Goal: Task Accomplishment & Management: Complete application form

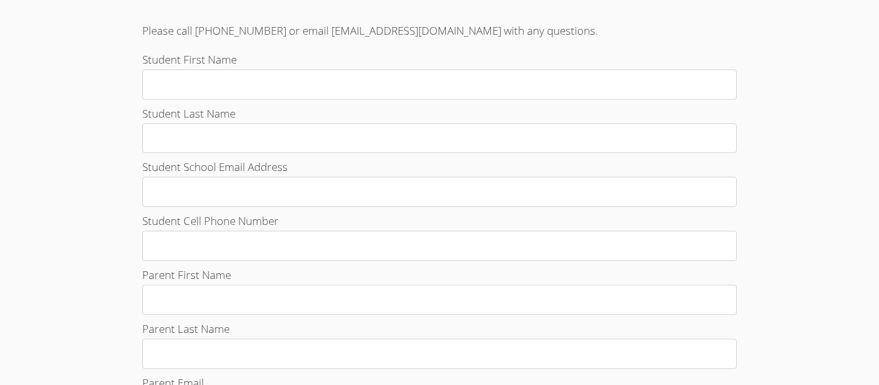
scroll to position [467, 0]
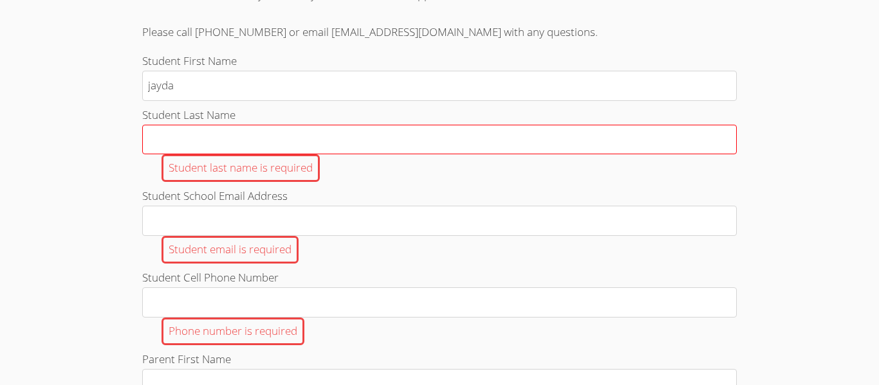
type input "jayda"
click at [171, 133] on input "Student Last Name Student last name is required" at bounding box center [439, 140] width 594 height 30
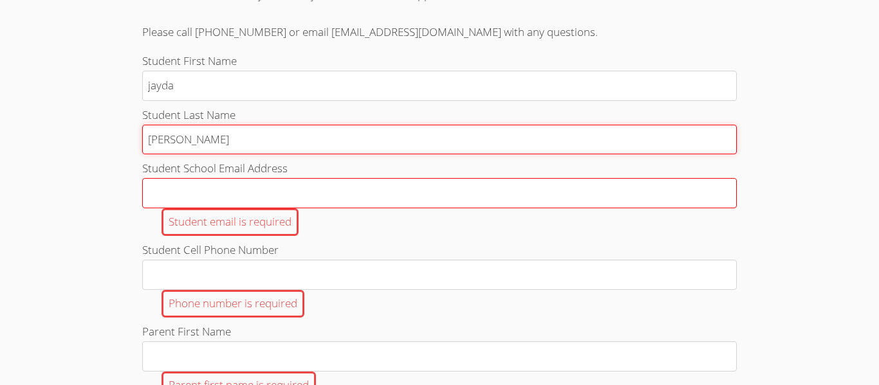
type input "talley"
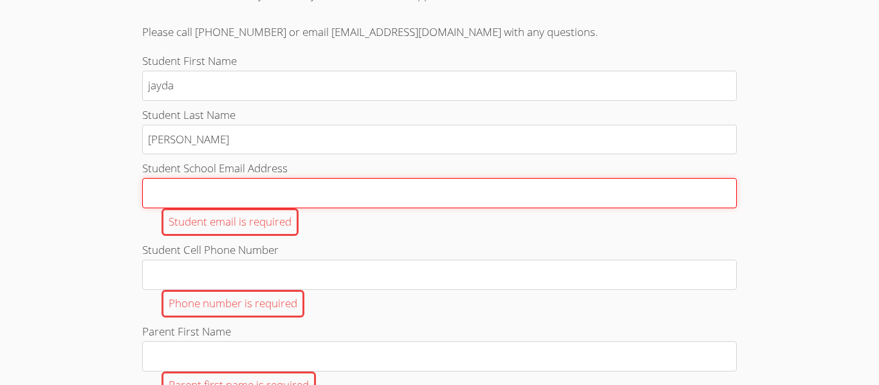
click at [168, 193] on input "Student School Email Address Student email is required" at bounding box center [439, 193] width 594 height 30
type input "[EMAIL_ADDRESS][DOMAIN_NAME]"
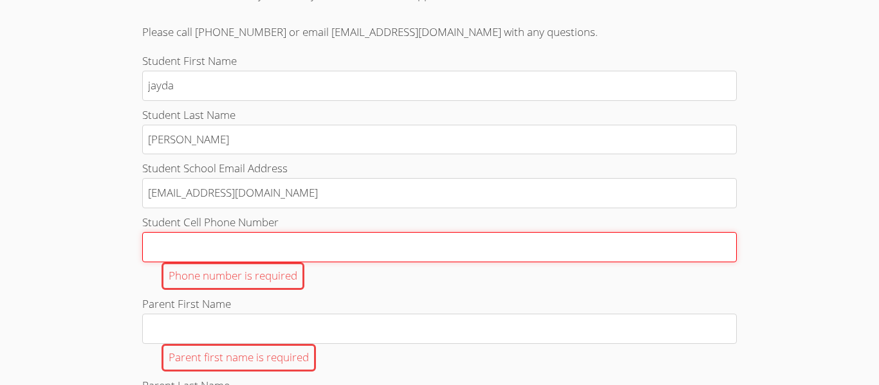
click at [222, 252] on input "Student Cell Phone Number Phone number is required" at bounding box center [439, 247] width 594 height 30
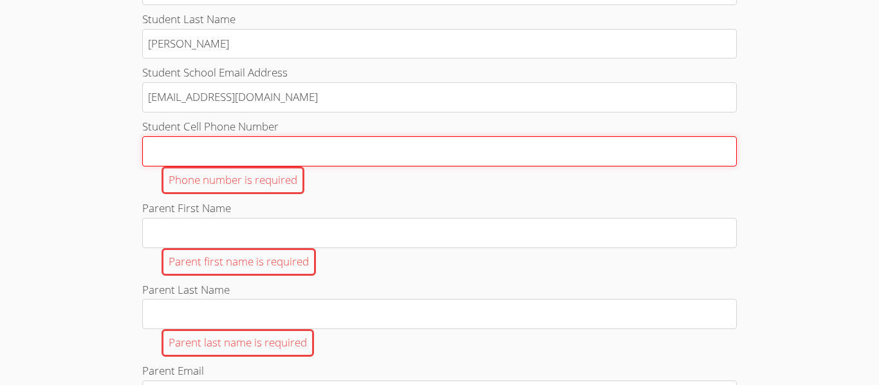
scroll to position [575, 0]
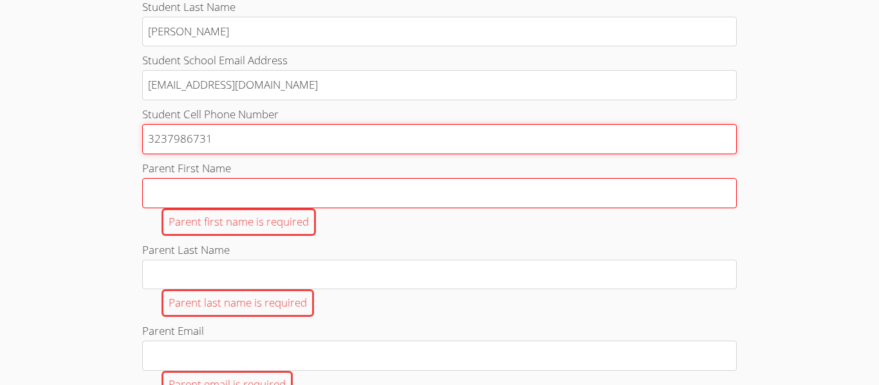
type input "3237986731"
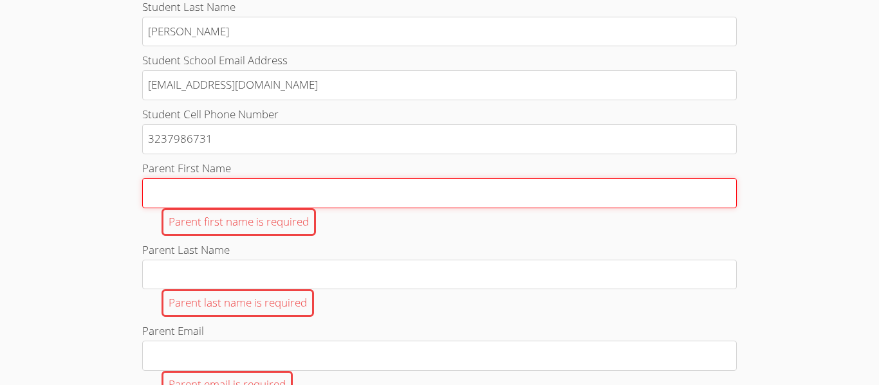
click at [196, 199] on input "Parent First Name Parent first name is required" at bounding box center [439, 193] width 594 height 30
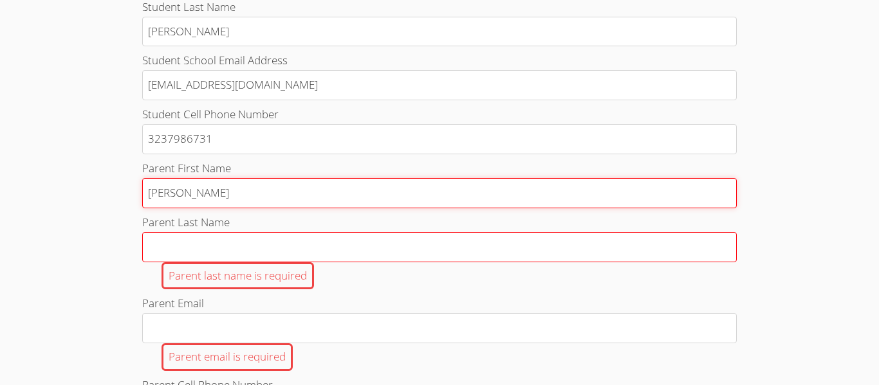
type input "jamie"
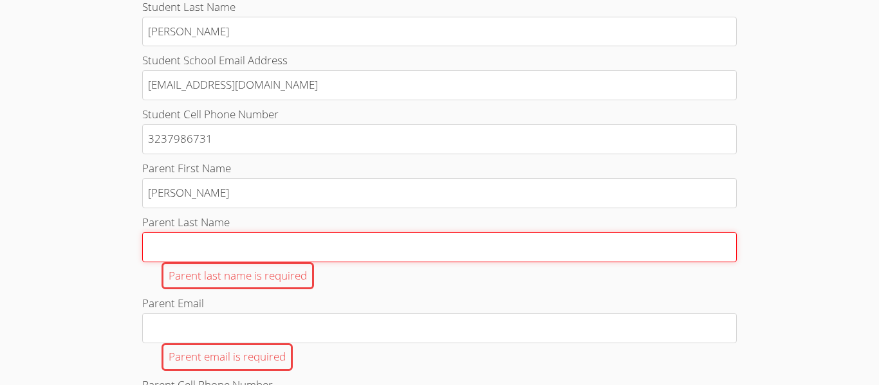
click at [173, 235] on input "Parent Last Name Parent last name is required" at bounding box center [439, 247] width 594 height 30
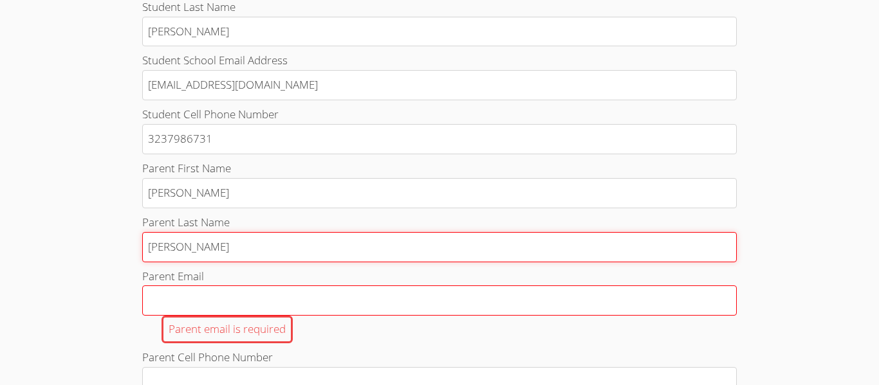
type input "talley"
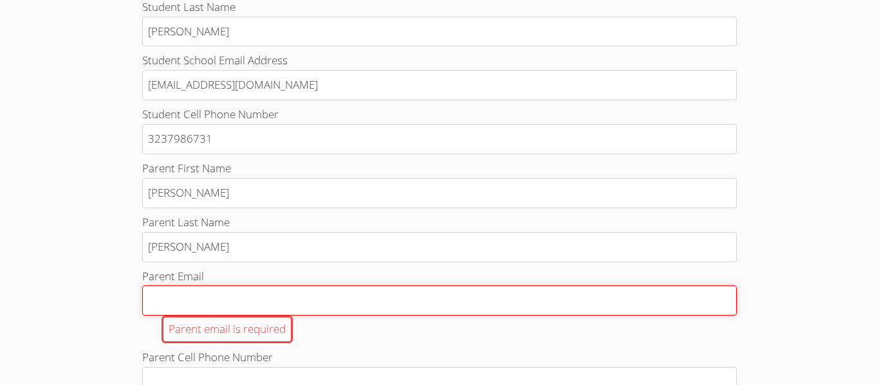
click at [157, 296] on input "Parent Email Parent email is required" at bounding box center [439, 301] width 594 height 30
type input "j"
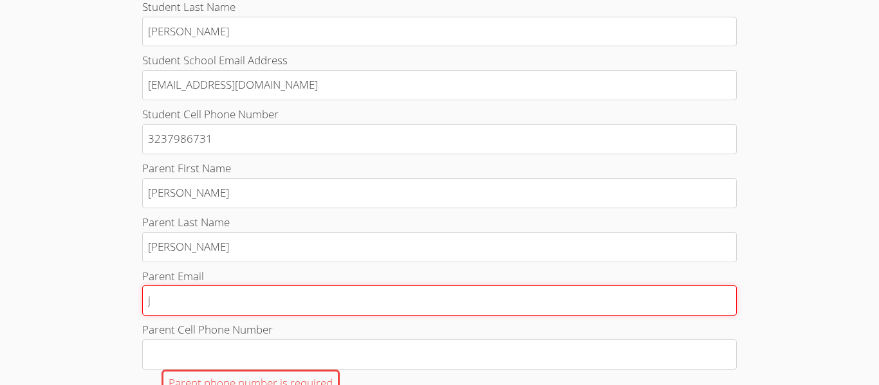
type input "ja"
type input "jam"
type input "jami"
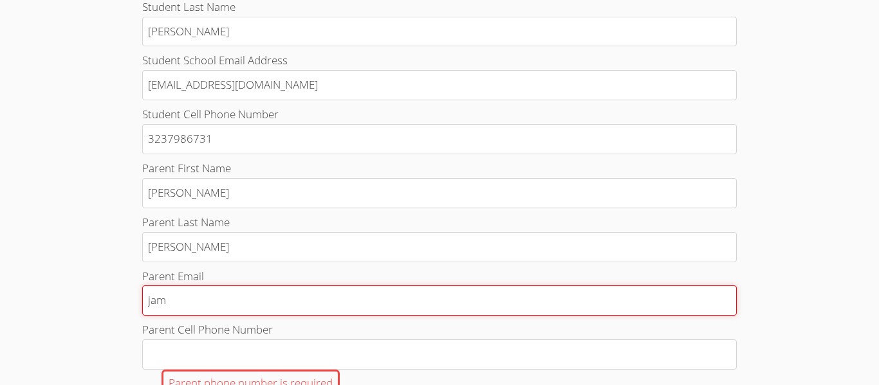
type input "jami"
type input "jamie"
type input "jamiet"
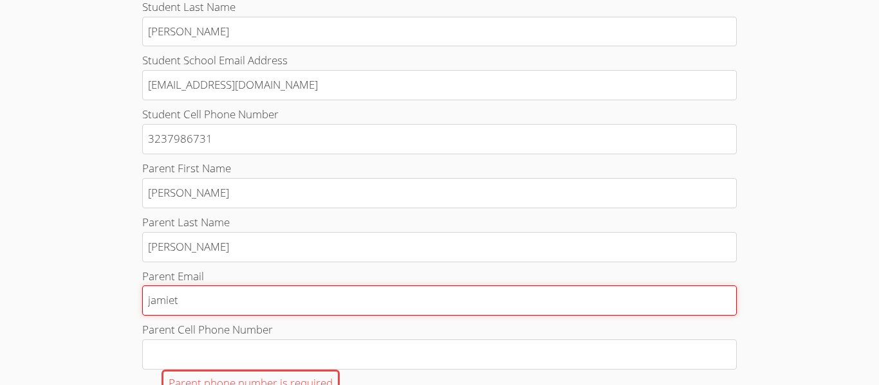
type input "jamieta"
type input "jamietal"
type input "jamietall"
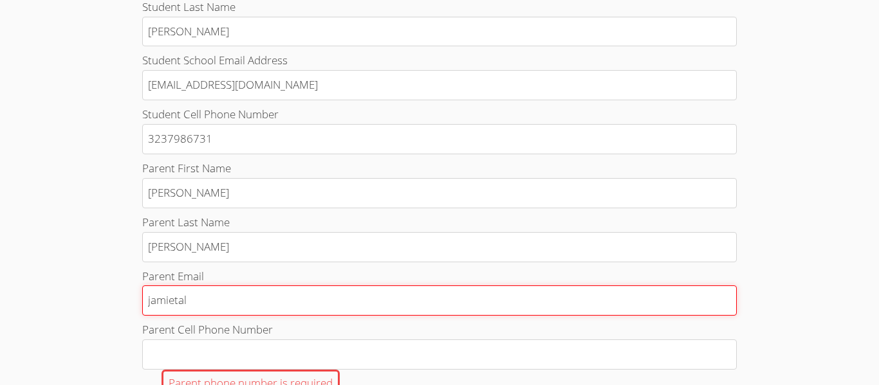
type input "jamietall"
type input "jamietalle"
type input "jamietalley"
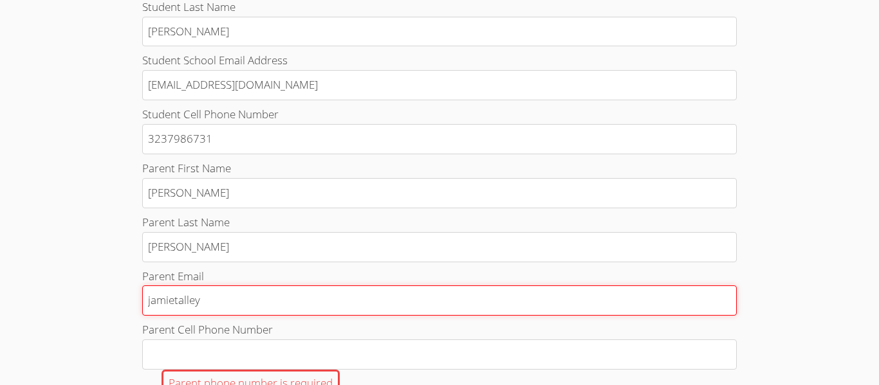
type input "jamietalley2"
type input "jamietalley20"
type input "jamietalley20@"
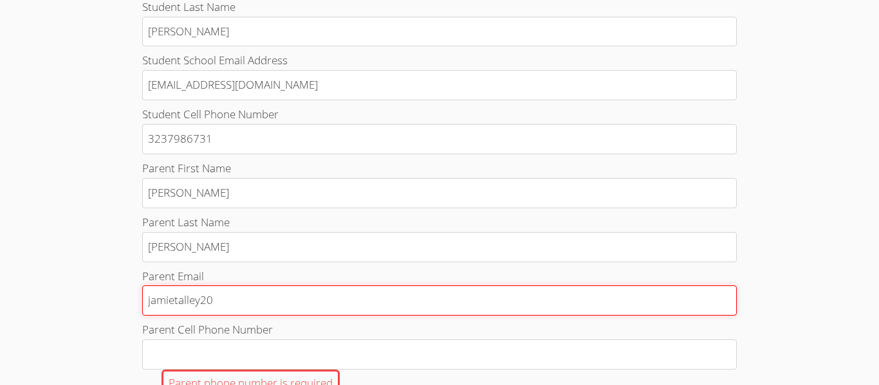
type input "jamietalley20@"
type input "jamietalley20@g"
type input "jamietalley20@gm"
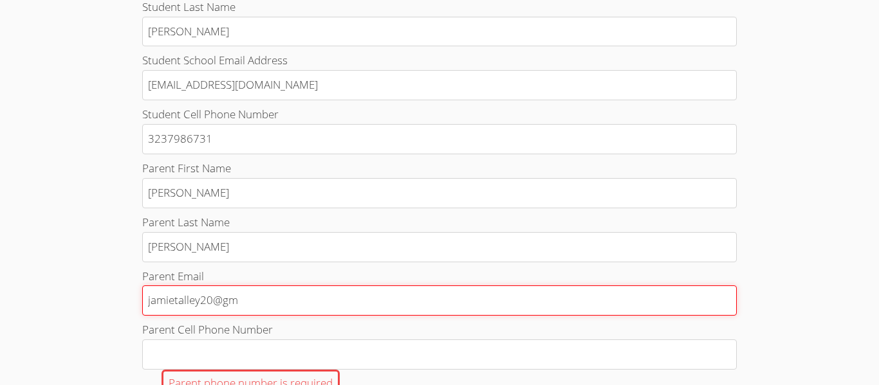
type input "jamietalley20@gma"
type input "jamietalley20@gmai"
type input "jamietalley20@gmail"
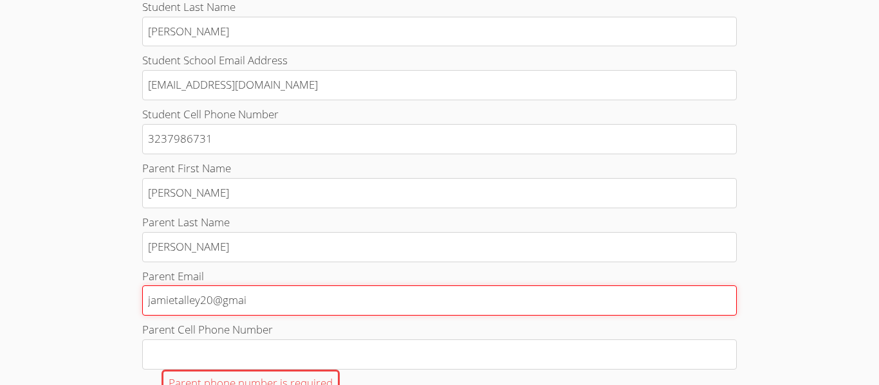
type input "jamietalley20@gmail"
type input "jamietalley20@gmail."
type input "jamietalley20@gmail.c"
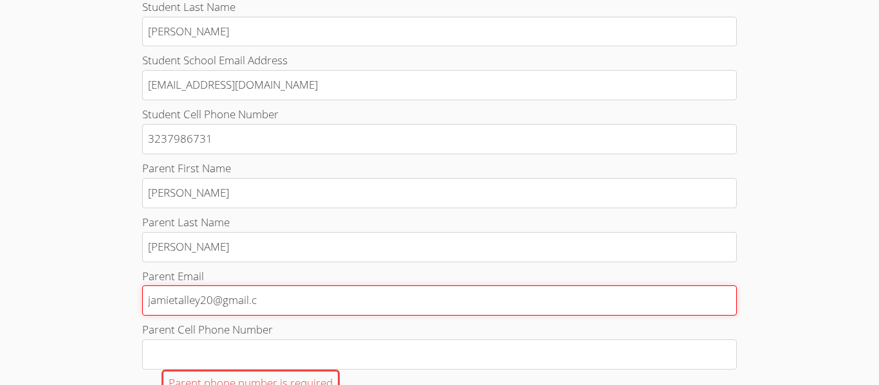
type input "jamietalley20@gmail.co"
type input "jamietalley20@gmail.com"
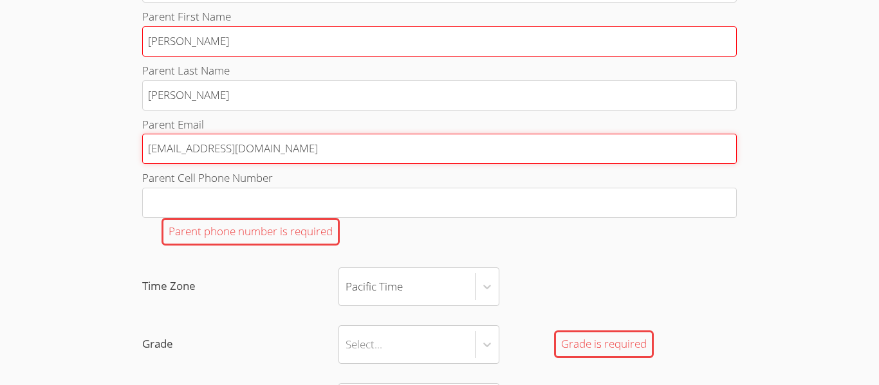
scroll to position [738, 0]
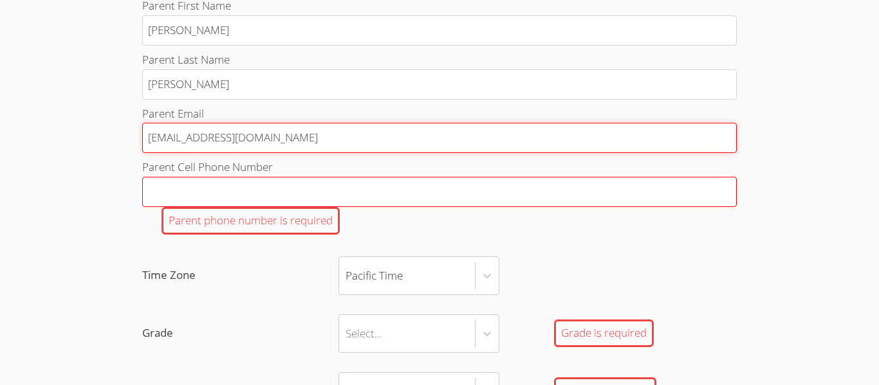
type input "jamietalley20@gmail.com"
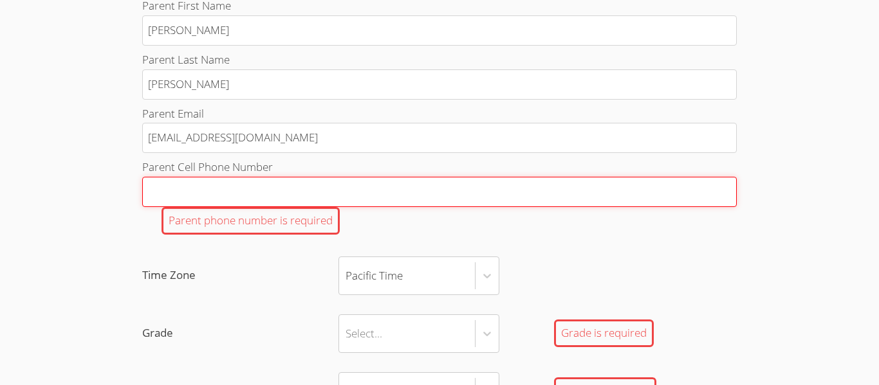
click at [183, 188] on input "Parent Cell Phone Number Parent phone number is required" at bounding box center [439, 192] width 594 height 30
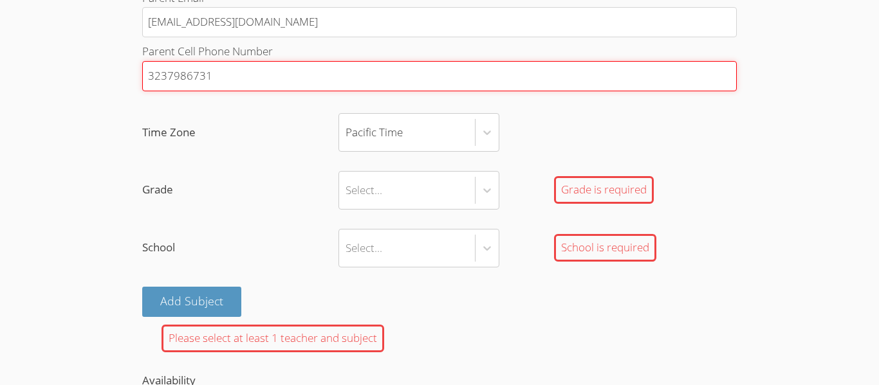
scroll to position [854, 0]
type input "3237986731"
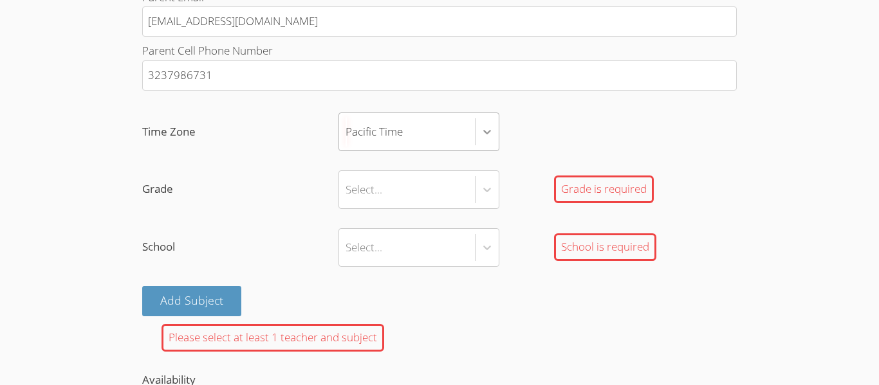
click at [477, 132] on div at bounding box center [486, 131] width 23 height 23
click at [347, 132] on input "Time Zone Pacific Time" at bounding box center [345, 132] width 1 height 30
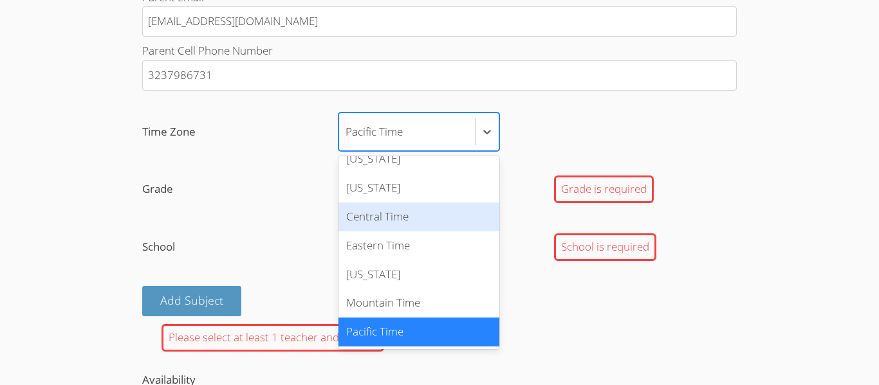
scroll to position [0, 0]
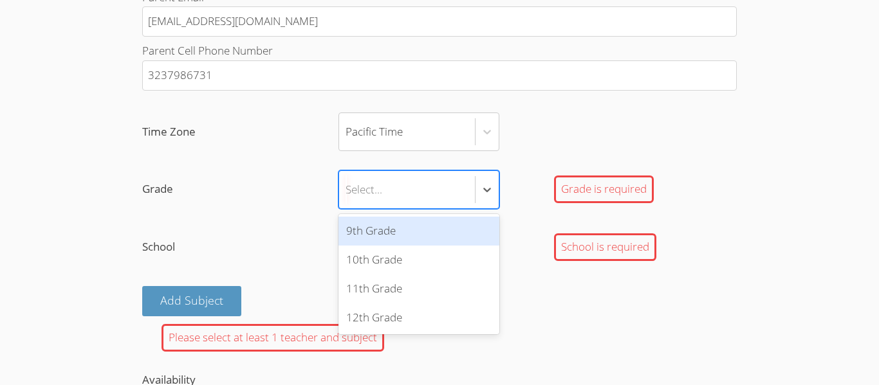
click at [414, 199] on div "Select..." at bounding box center [407, 189] width 136 height 37
click at [347, 199] on input "Grade option 9th Grade focused, 1 of 4. 4 results available. Use Up and Down to…" at bounding box center [345, 190] width 1 height 30
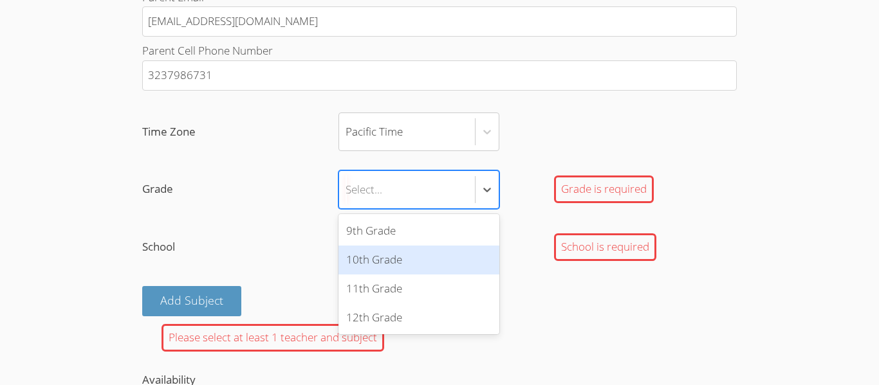
click at [378, 264] on div "10th Grade" at bounding box center [418, 260] width 161 height 29
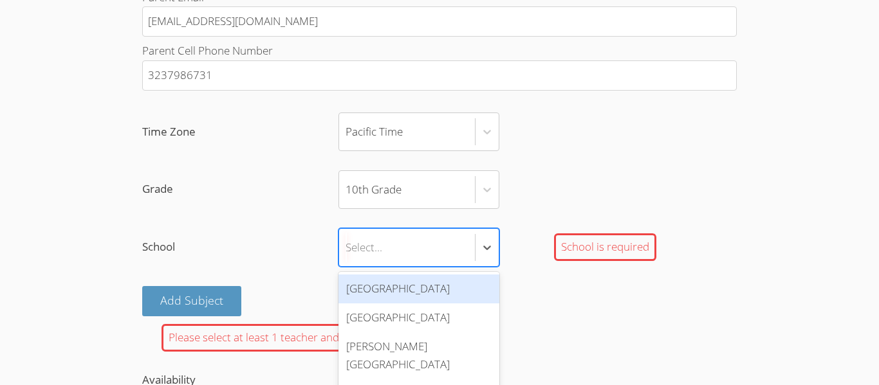
scroll to position [867, 0]
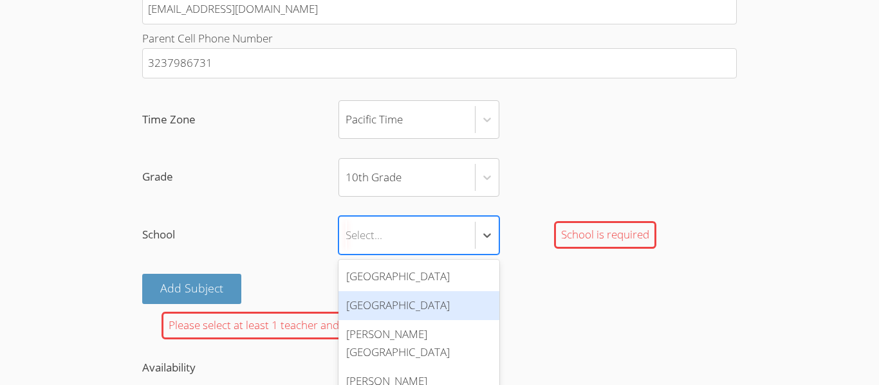
click at [383, 309] on div "Lawndale High School" at bounding box center [418, 305] width 161 height 29
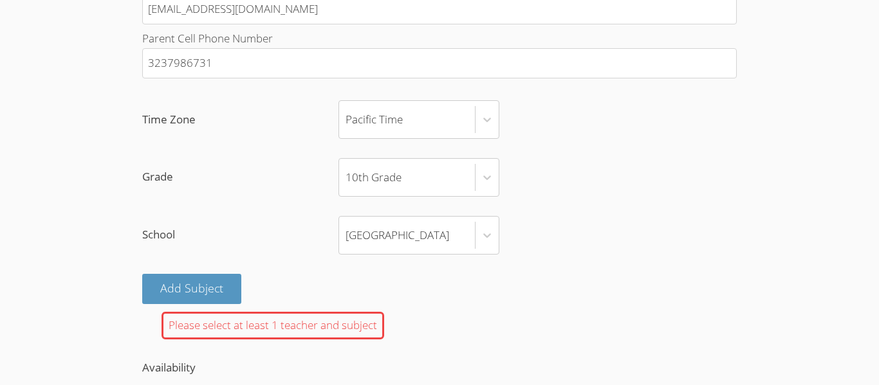
drag, startPoint x: 174, startPoint y: 295, endPoint x: 0, endPoint y: 317, distance: 175.7
click at [261, 329] on div "Please select at least 1 teacher and subject" at bounding box center [272, 326] width 223 height 28
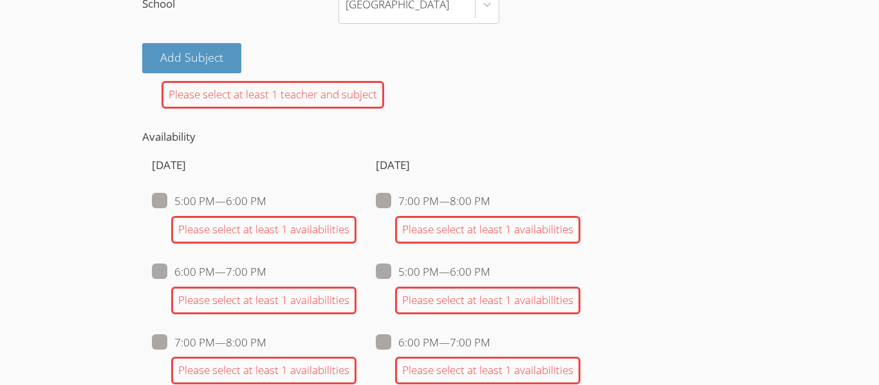
scroll to position [1105, 0]
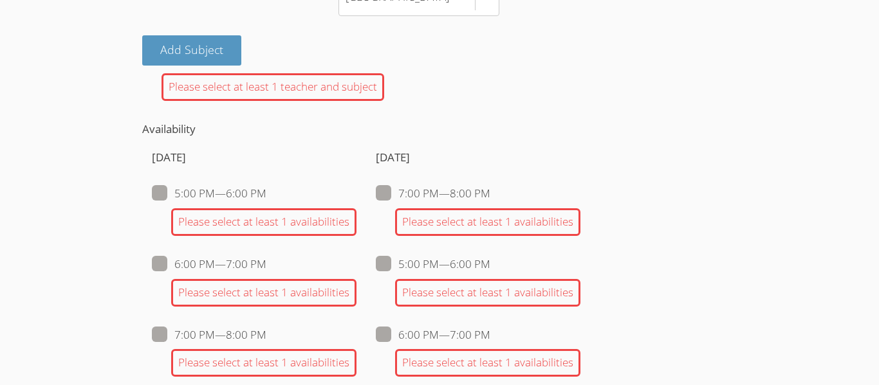
click at [490, 187] on span at bounding box center [490, 193] width 0 height 15
click at [490, 187] on input "7:00 PM — 8:00 PM" at bounding box center [495, 190] width 11 height 11
checkbox input "true"
checkbox input "false"
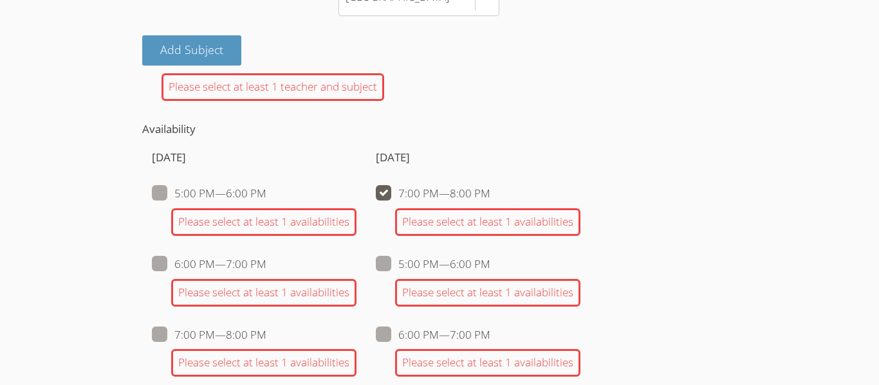
checkbox input "false"
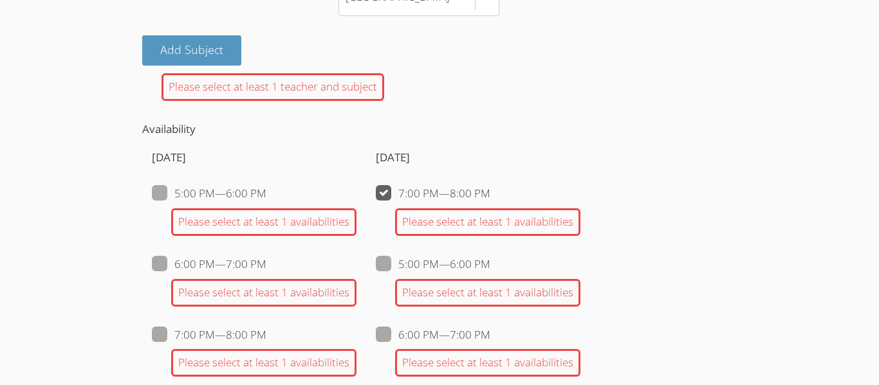
checkbox input "false"
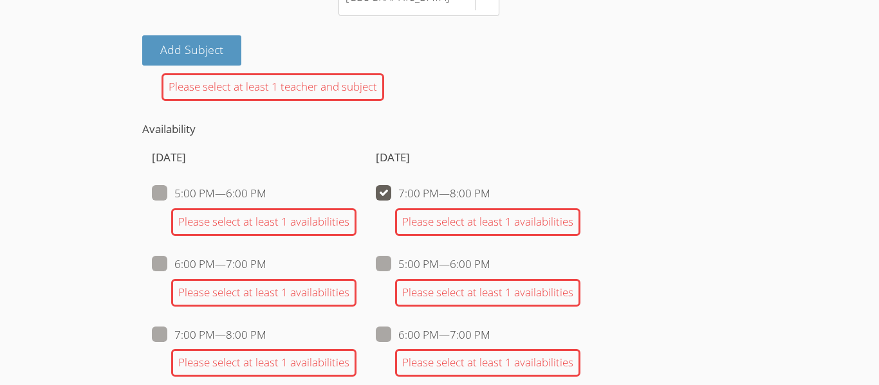
checkbox input "false"
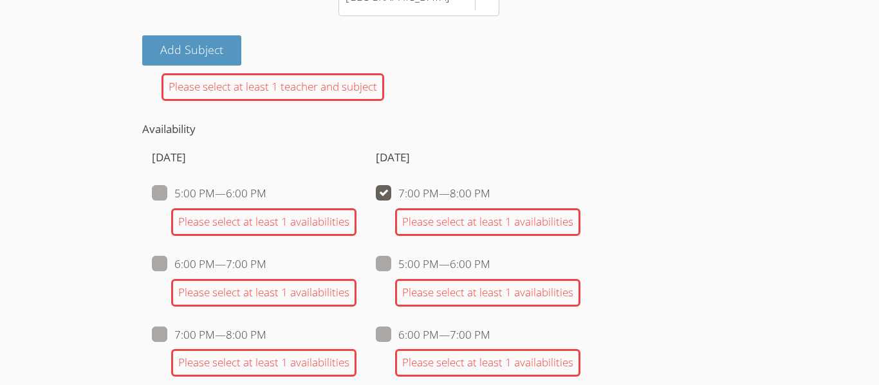
checkbox input "false"
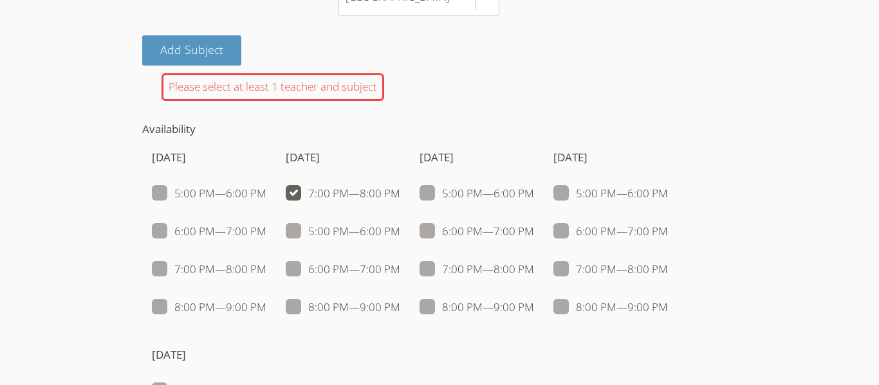
scroll to position [1182, 0]
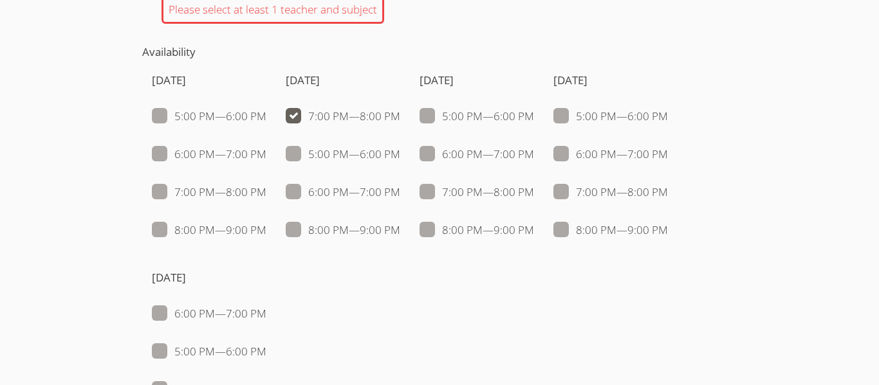
click at [534, 119] on span at bounding box center [534, 116] width 0 height 15
click at [534, 119] on input "5:00 PM — 6:00 PM" at bounding box center [539, 113] width 11 height 11
checkbox input "true"
checkbox input "false"
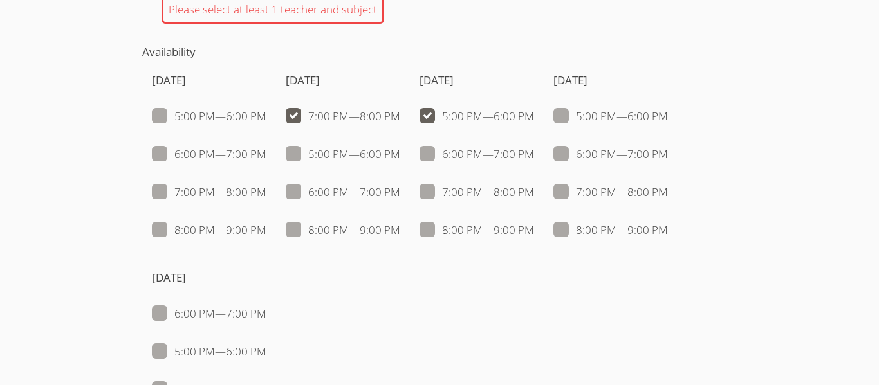
checkbox input "false"
checkbox input "true"
checkbox input "false"
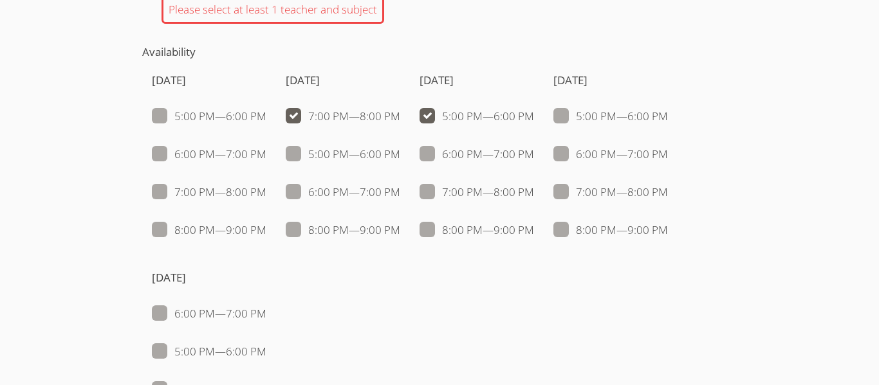
checkbox input "false"
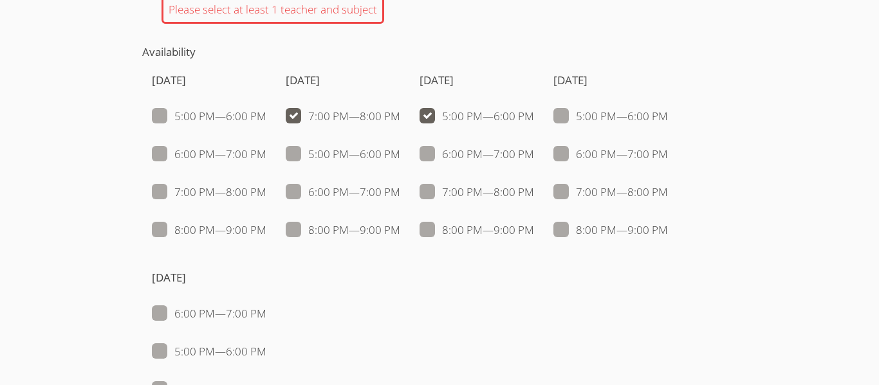
checkbox input "false"
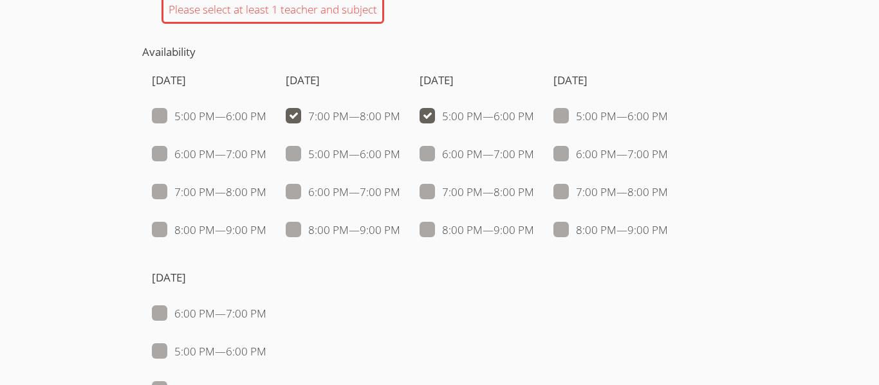
checkbox input "false"
click at [534, 115] on span at bounding box center [534, 116] width 0 height 15
click at [534, 115] on input "5:00 PM — 6:00 PM" at bounding box center [539, 113] width 11 height 11
checkbox input "false"
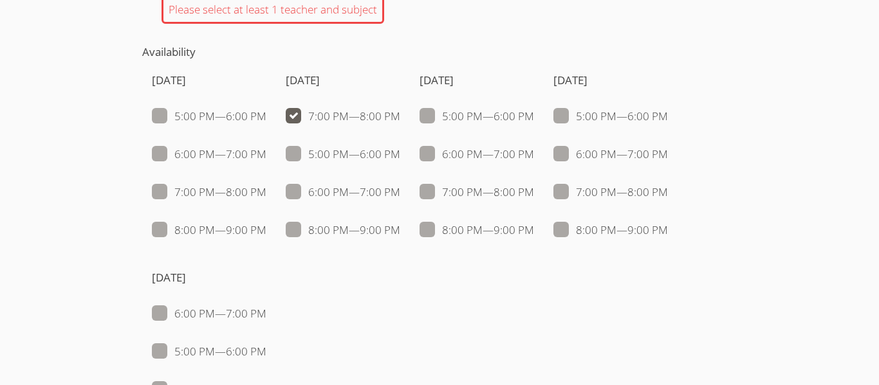
checkbox input "false"
checkbox input "true"
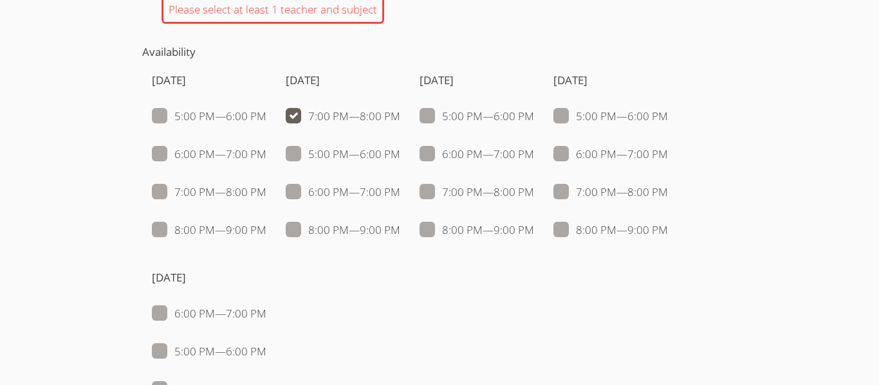
checkbox input "false"
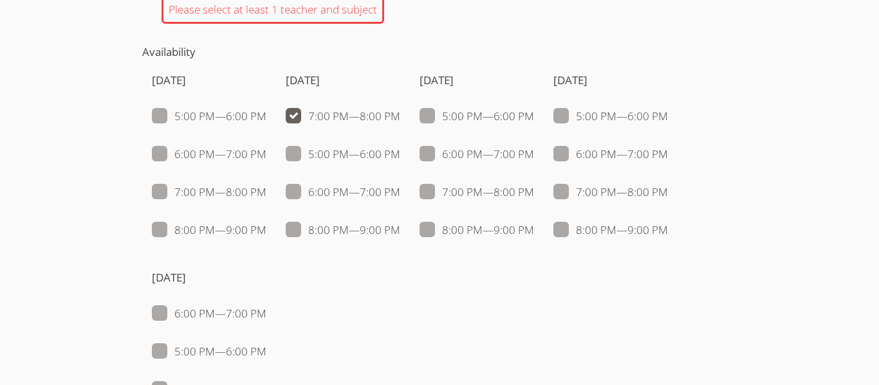
checkbox input "false"
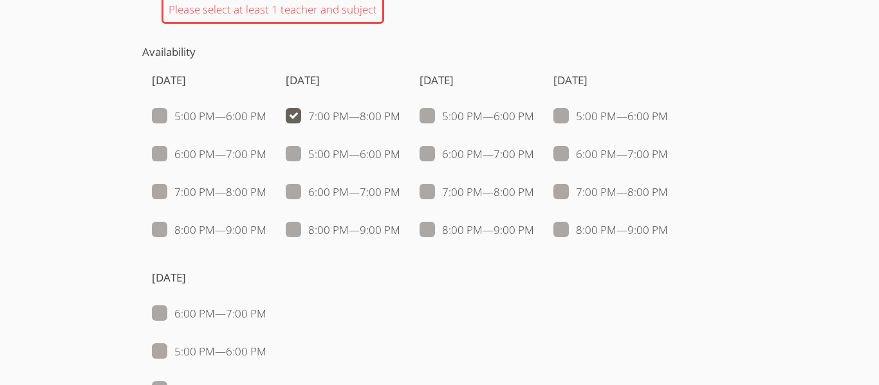
checkbox input "false"
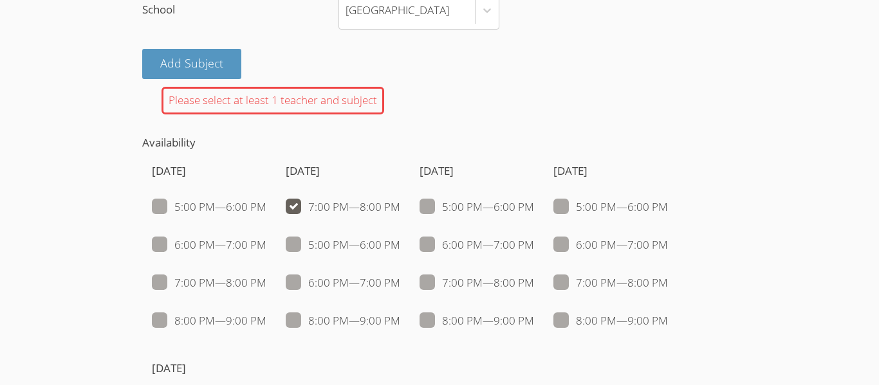
scroll to position [1092, 0]
click at [170, 56] on button "Add Subject" at bounding box center [191, 63] width 99 height 30
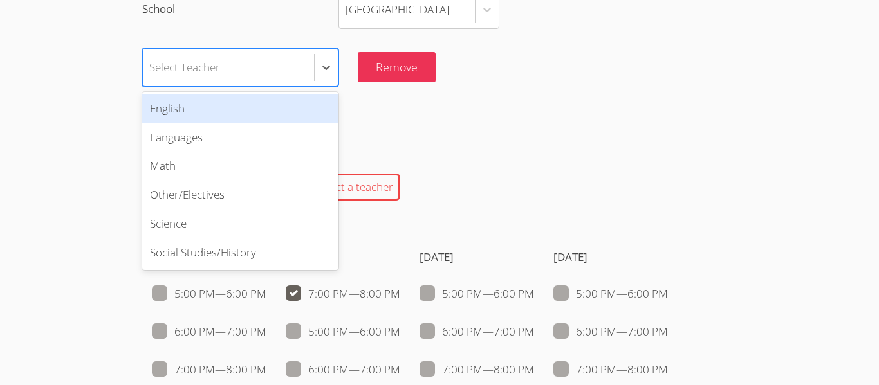
click at [602, 191] on div "Please select a subject, Please select a teacher" at bounding box center [439, 188] width 594 height 28
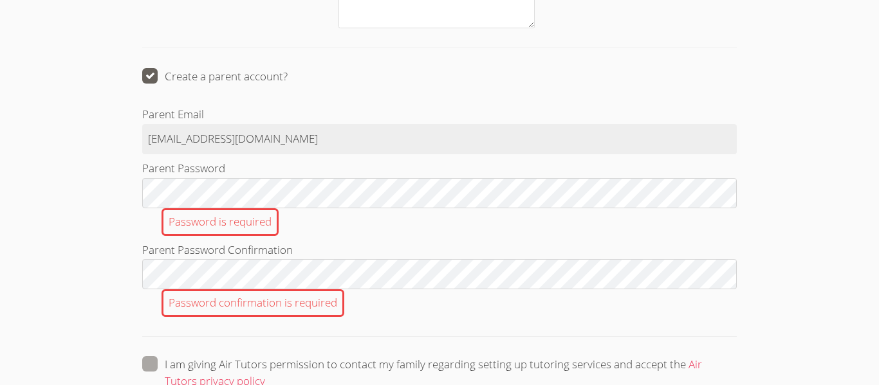
scroll to position [1948, 0]
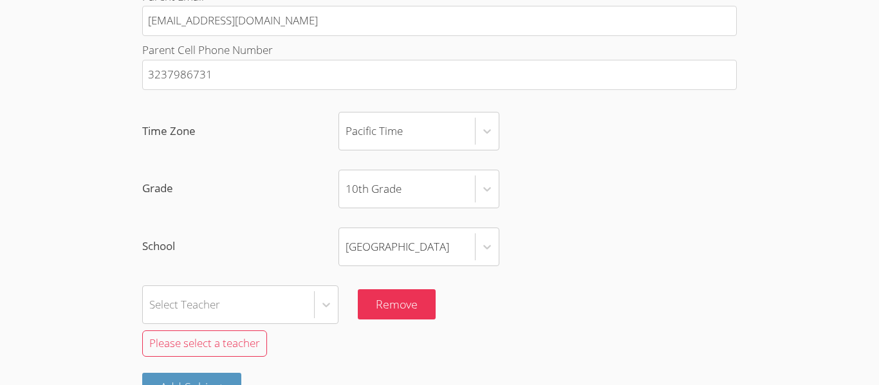
scroll to position [854, 0]
click at [221, 305] on div "Select Teacher" at bounding box center [240, 305] width 196 height 39
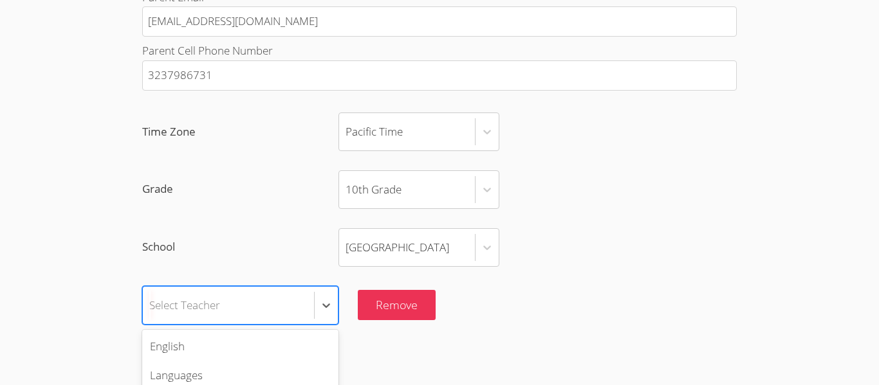
scroll to position [982, 0]
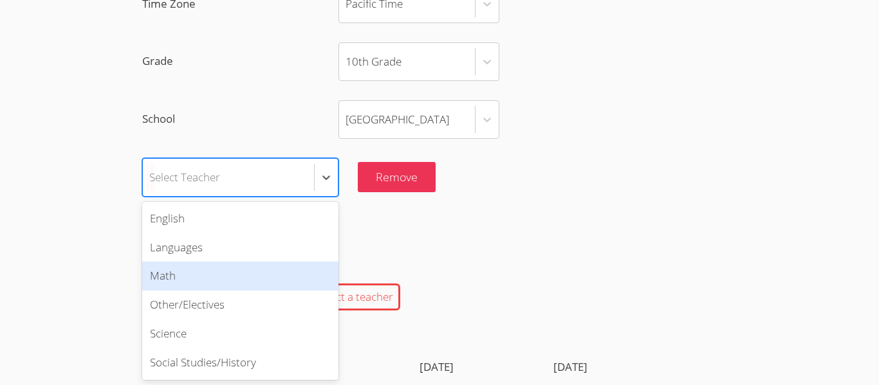
click at [160, 280] on div "Math" at bounding box center [240, 276] width 196 height 29
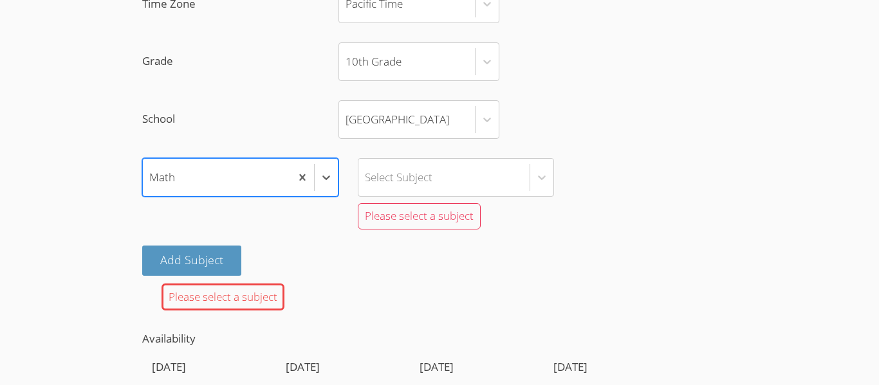
click at [407, 218] on span "Please select a subject" at bounding box center [419, 215] width 109 height 15
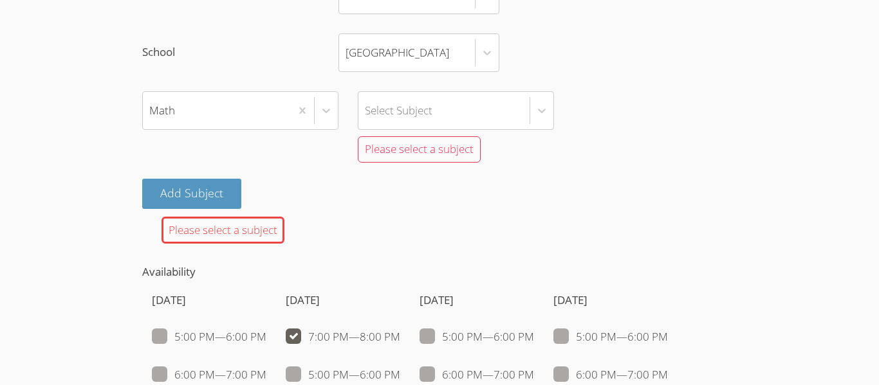
scroll to position [1036, 0]
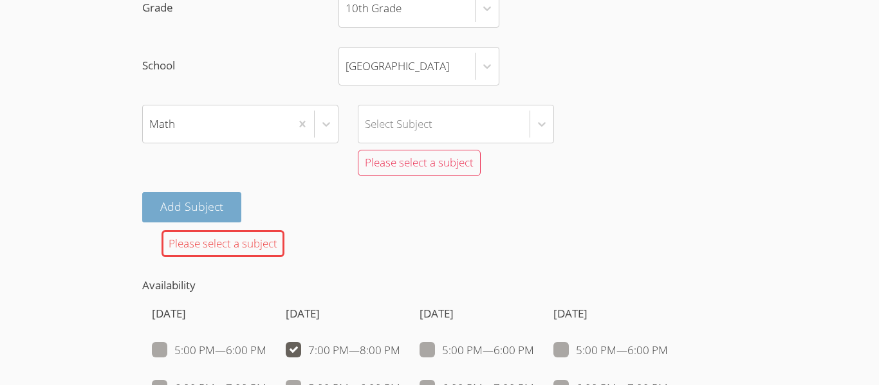
click at [179, 201] on button "Add Subject" at bounding box center [191, 207] width 99 height 30
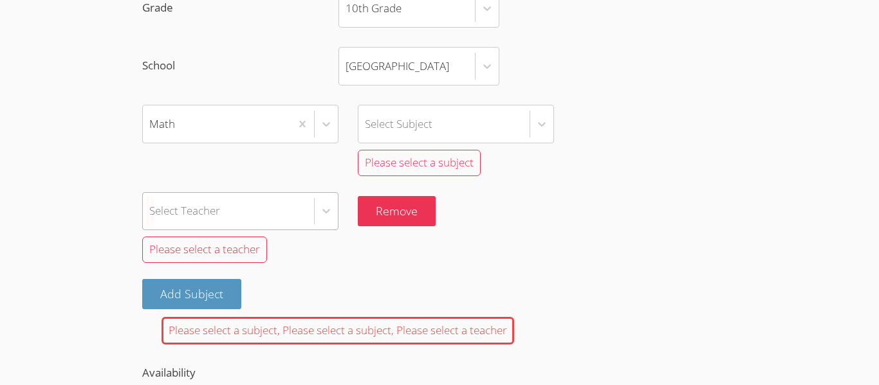
click at [288, 211] on div "Select Teacher" at bounding box center [240, 211] width 196 height 39
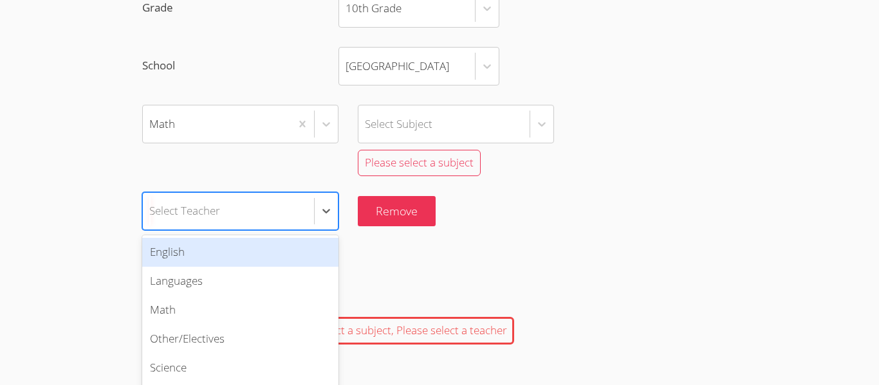
scroll to position [1070, 0]
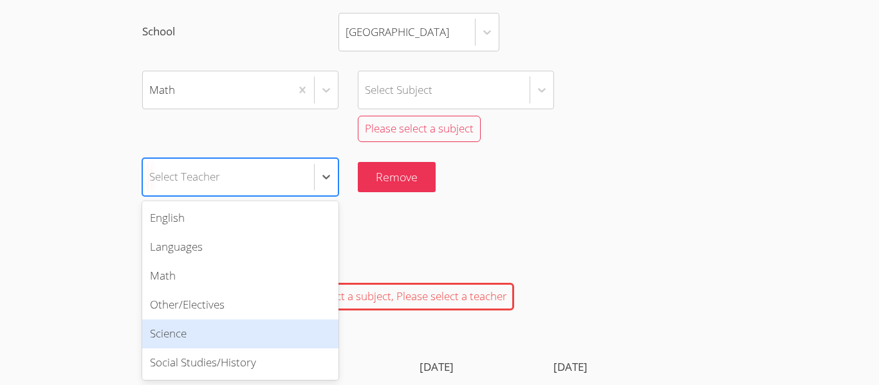
click at [159, 336] on div "Science" at bounding box center [240, 334] width 196 height 29
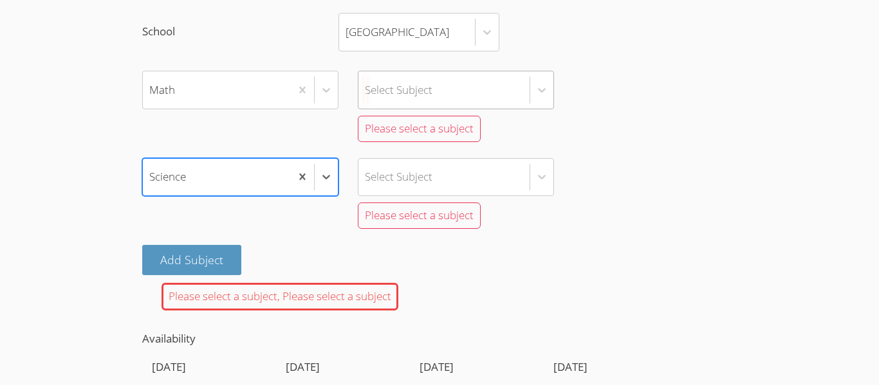
click at [383, 91] on div "Select Subject" at bounding box center [399, 89] width 68 height 19
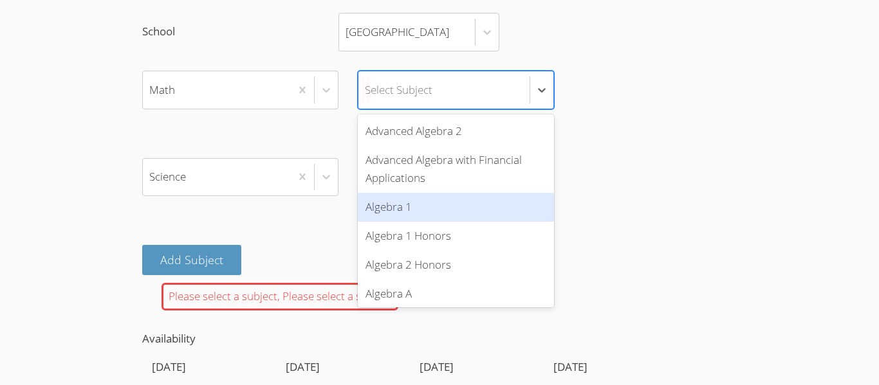
scroll to position [1, 0]
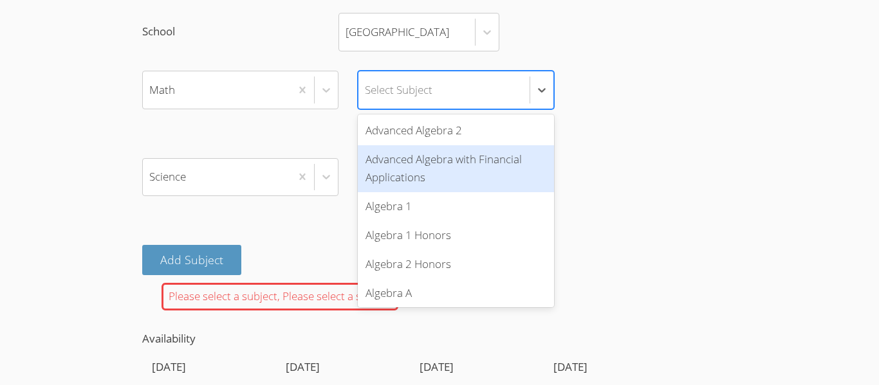
click at [641, 106] on div "Math option Advanced Algebra with Financial Applications focused, 2 of 31. 31 r…" at bounding box center [439, 90] width 594 height 39
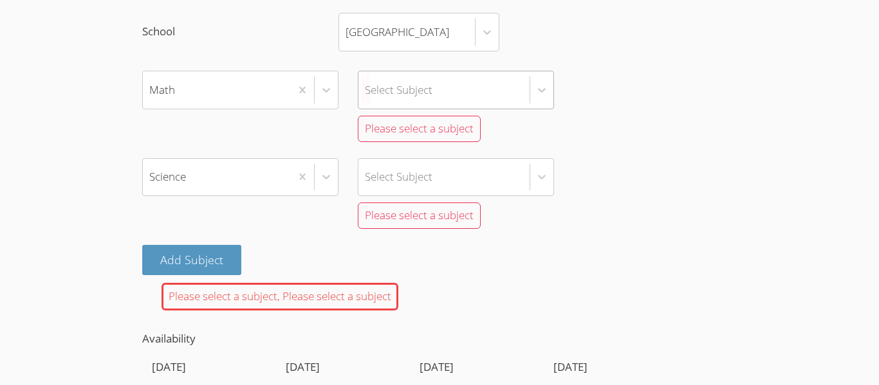
click at [432, 87] on div "Select Subject" at bounding box center [399, 89] width 68 height 19
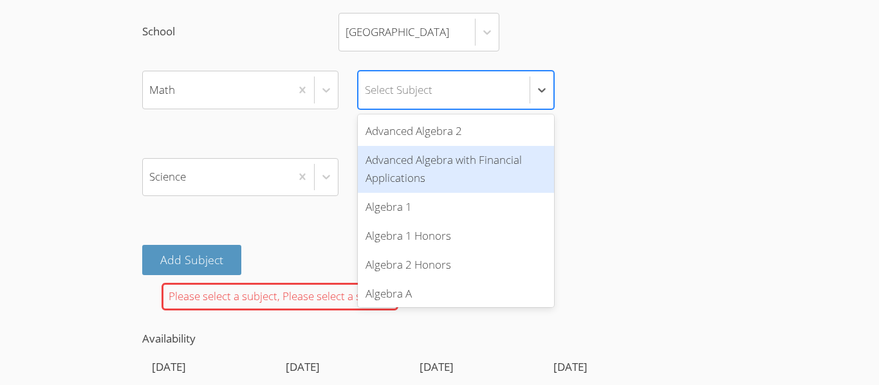
click at [657, 89] on div "Math option Advanced Algebra with Financial Applications focused, 2 of 31. 31 r…" at bounding box center [439, 90] width 594 height 39
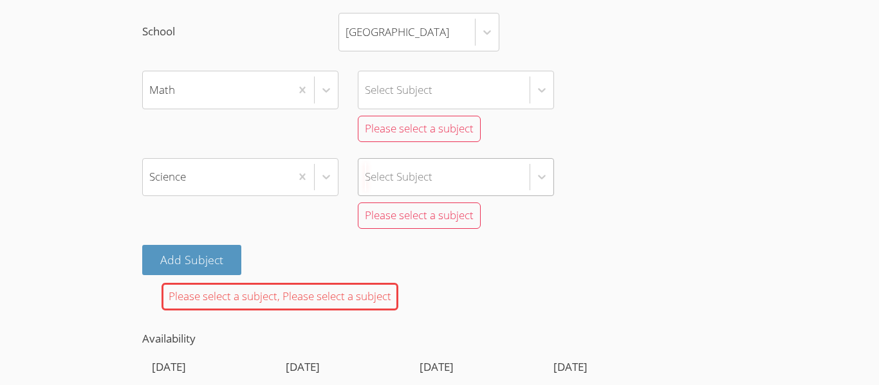
click at [394, 176] on div "Select Subject" at bounding box center [443, 177] width 171 height 37
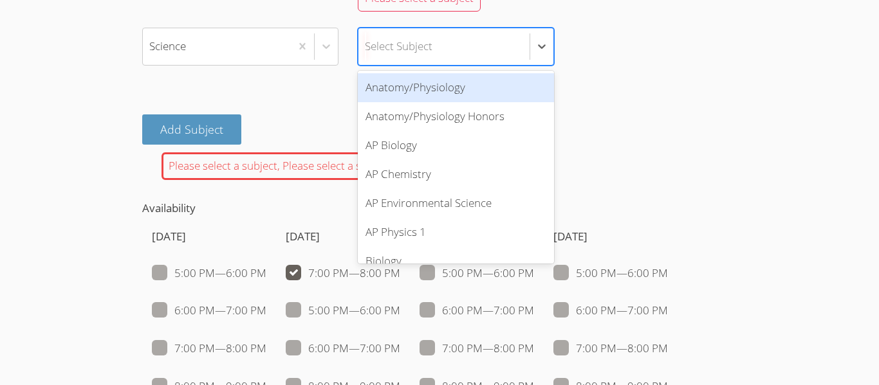
scroll to position [1201, 0]
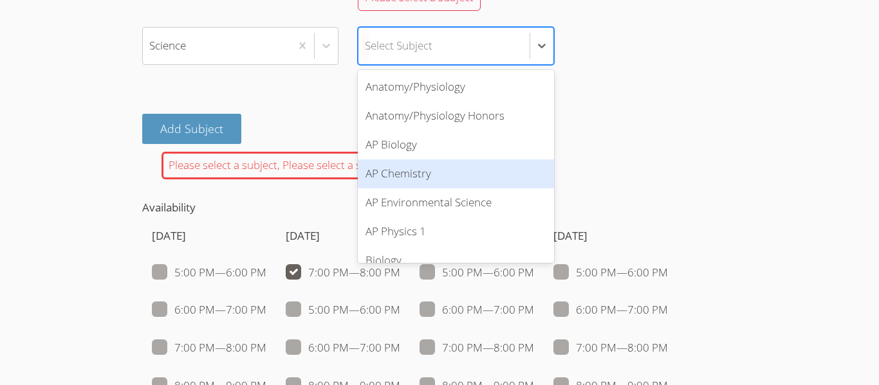
click at [398, 179] on div "AP Chemistry" at bounding box center [456, 174] width 196 height 29
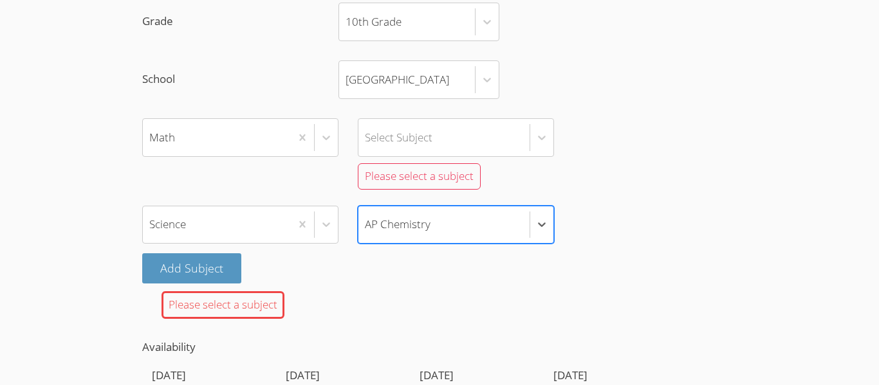
scroll to position [1004, 0]
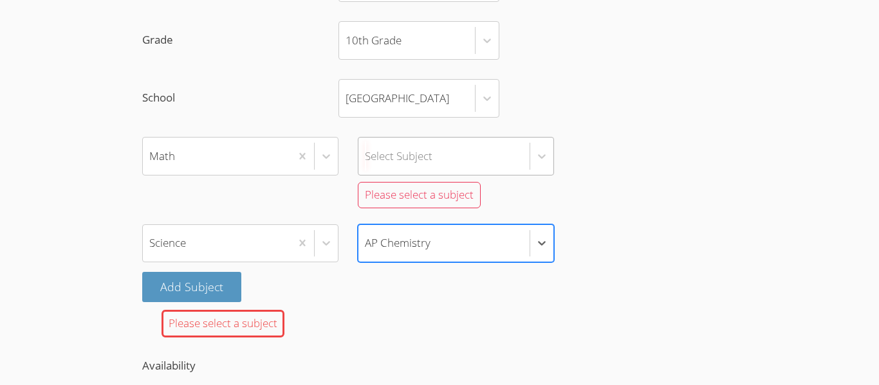
click at [513, 157] on div "Select Subject" at bounding box center [443, 156] width 171 height 37
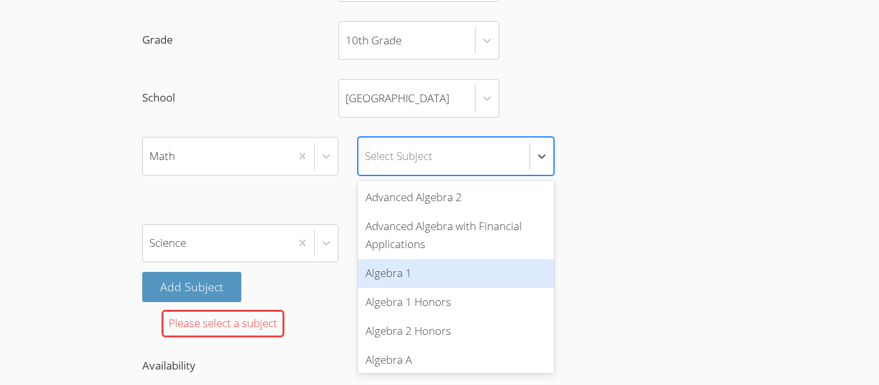
click at [376, 280] on div "Algebra 1" at bounding box center [456, 273] width 196 height 29
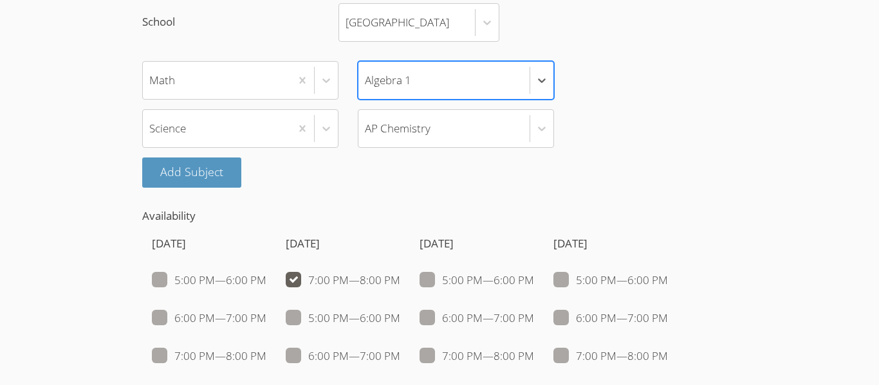
scroll to position [1085, 0]
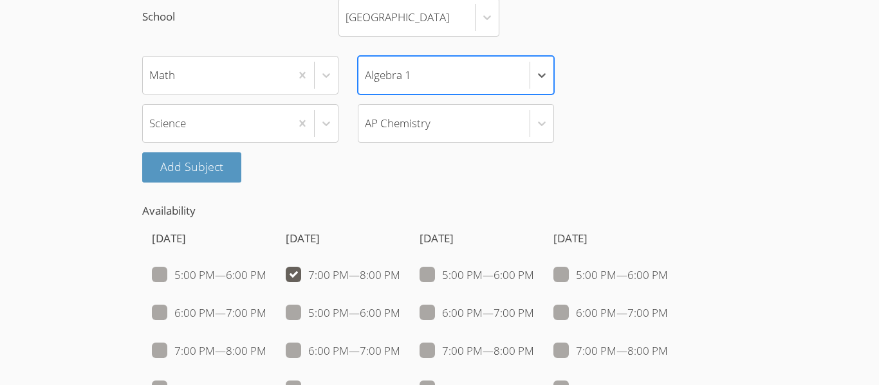
click at [270, 196] on form "Student First Name jayda Student Last Name talley Student School Email Address …" at bounding box center [439, 367] width 594 height 1865
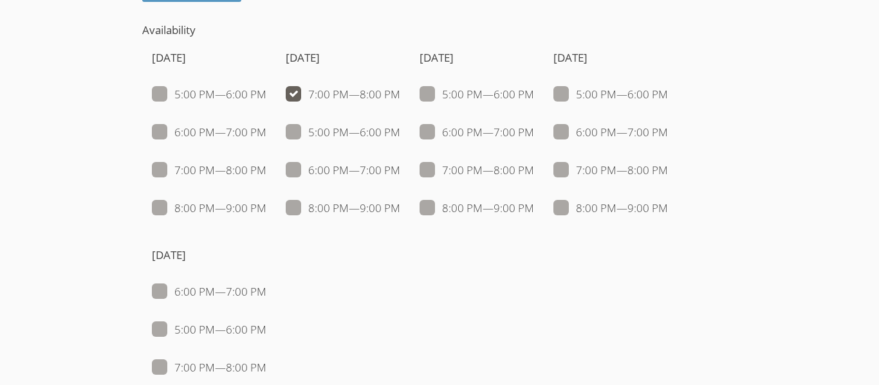
scroll to position [1273, 0]
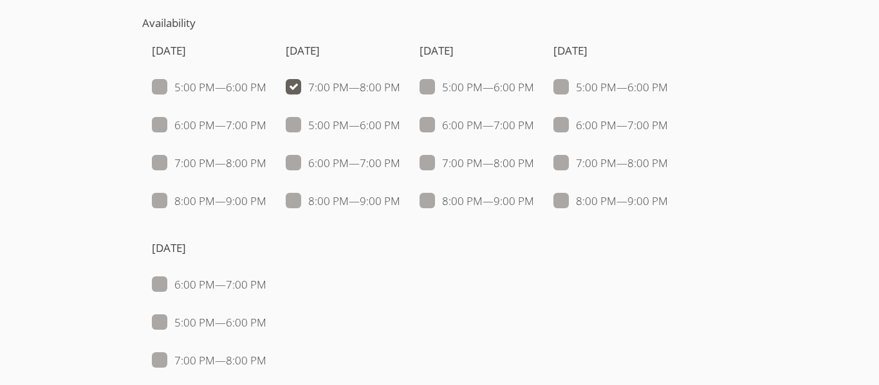
click at [400, 89] on span at bounding box center [400, 87] width 0 height 15
click at [400, 89] on input "7:00 PM — 8:00 PM" at bounding box center [405, 84] width 11 height 11
checkbox input "false"
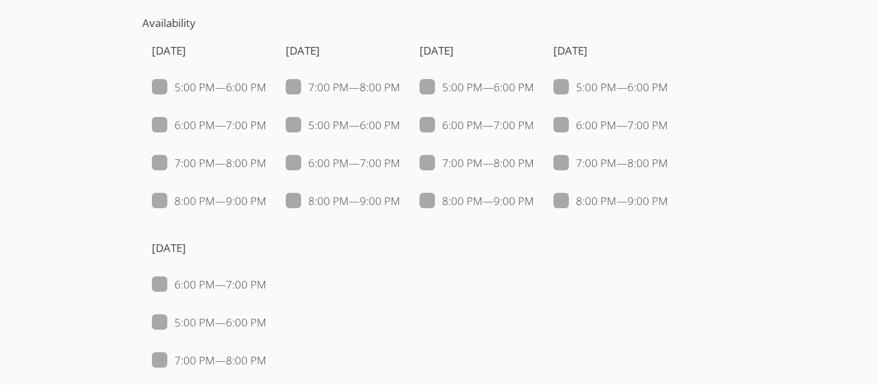
checkbox input "false"
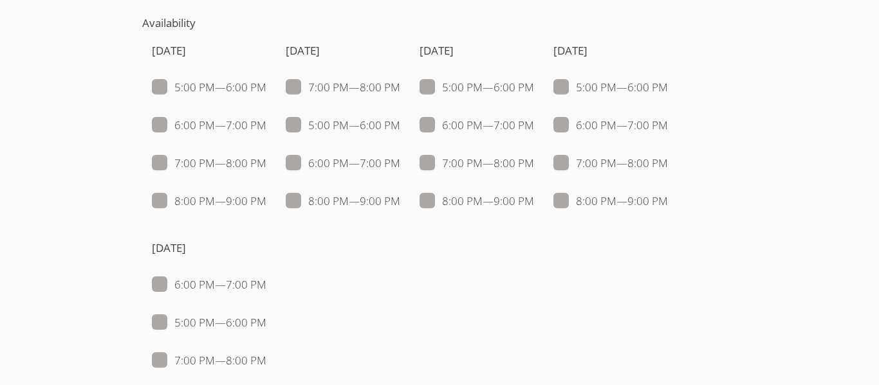
checkbox input "false"
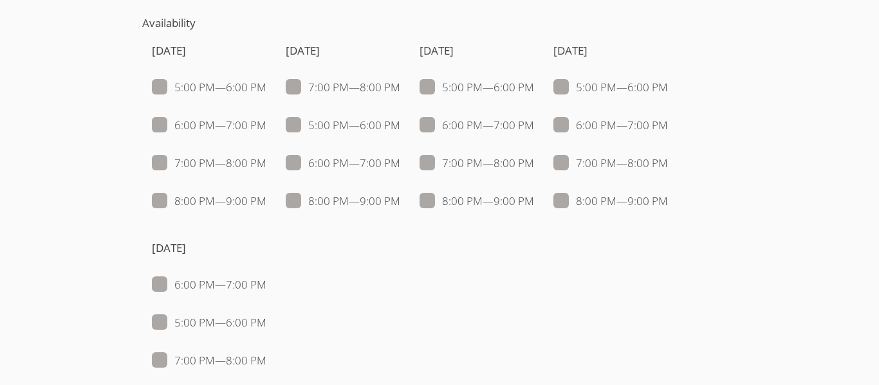
checkbox input "false"
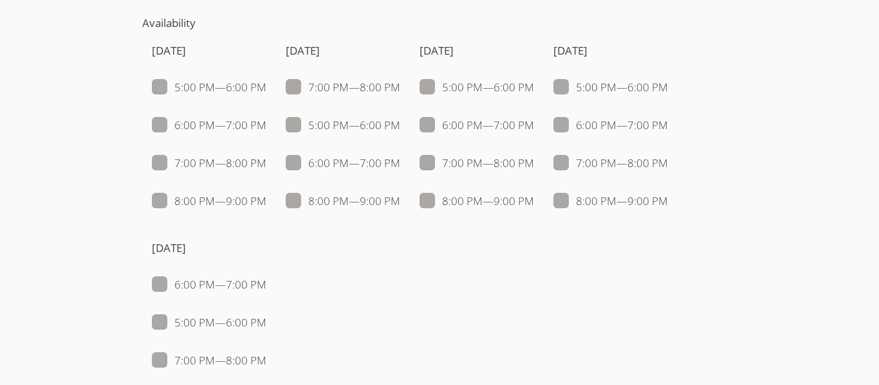
checkbox input "false"
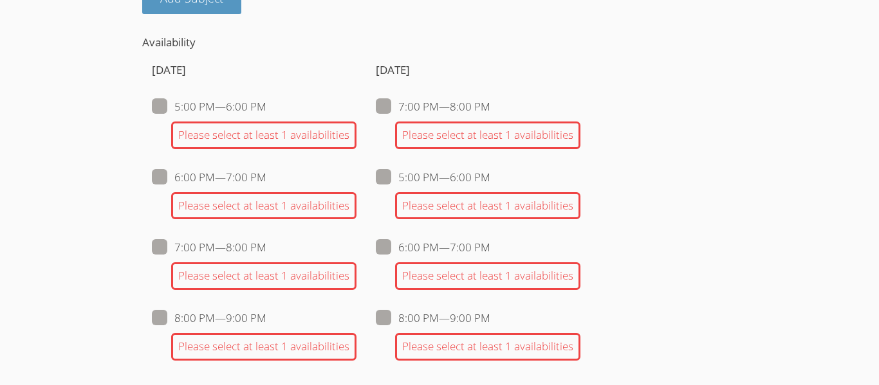
scroll to position [1248, 0]
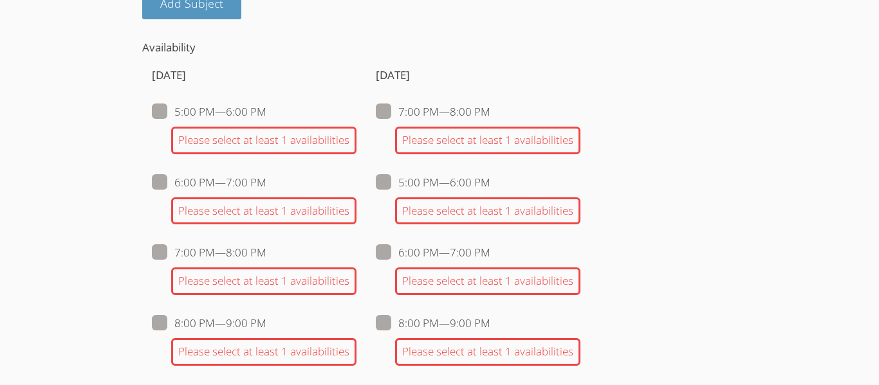
click at [448, 134] on div "Please select at least 1 availabilities" at bounding box center [487, 141] width 185 height 28
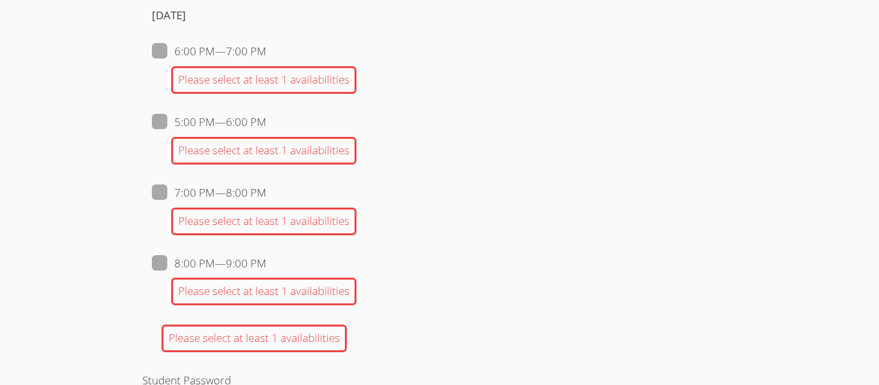
scroll to position [1965, 0]
click at [266, 192] on span at bounding box center [266, 193] width 0 height 15
click at [266, 192] on input "7:00 PM — 8:00 PM" at bounding box center [271, 190] width 11 height 11
checkbox input "true"
checkbox input "false"
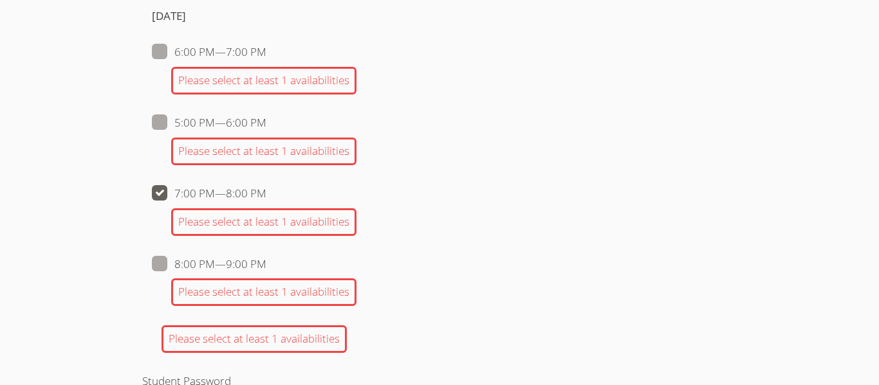
checkbox input "false"
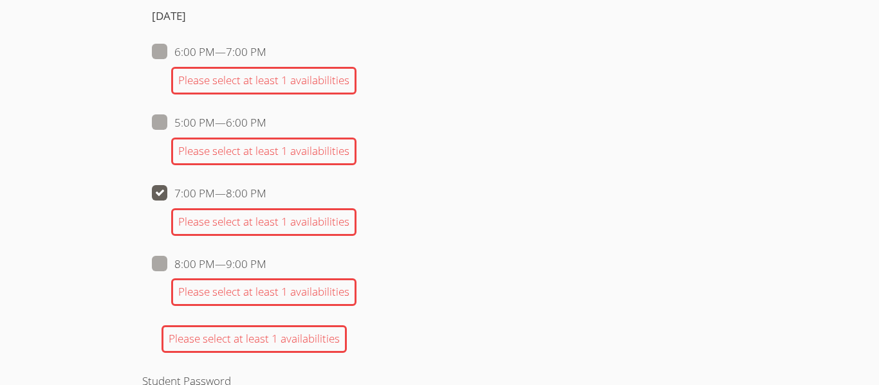
checkbox input "false"
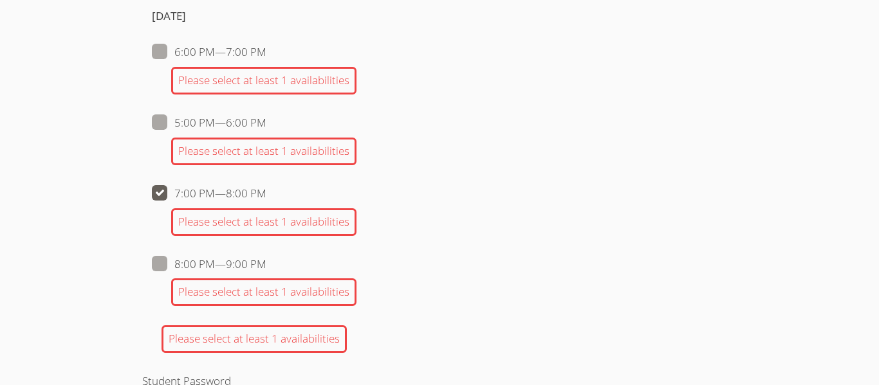
checkbox input "false"
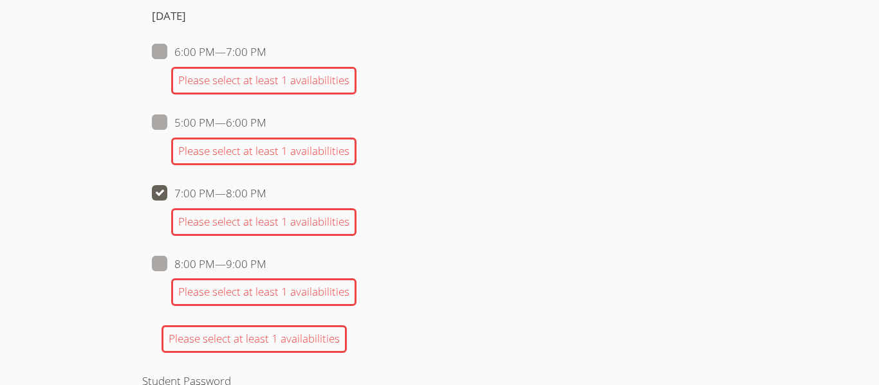
checkbox input "false"
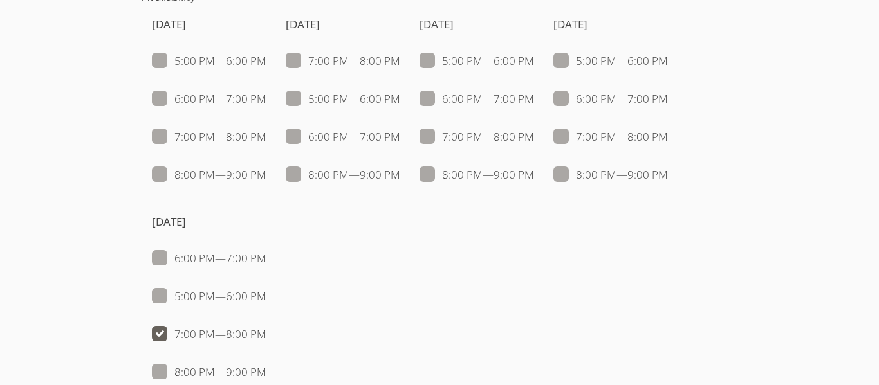
scroll to position [1241, 0]
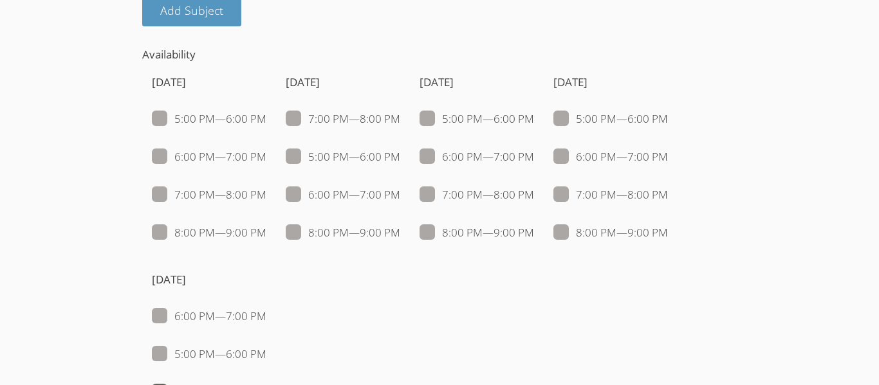
click at [400, 120] on span at bounding box center [400, 118] width 0 height 15
click at [400, 120] on input "7:00 PM — 8:00 PM" at bounding box center [405, 116] width 11 height 11
checkbox input "true"
checkbox input "false"
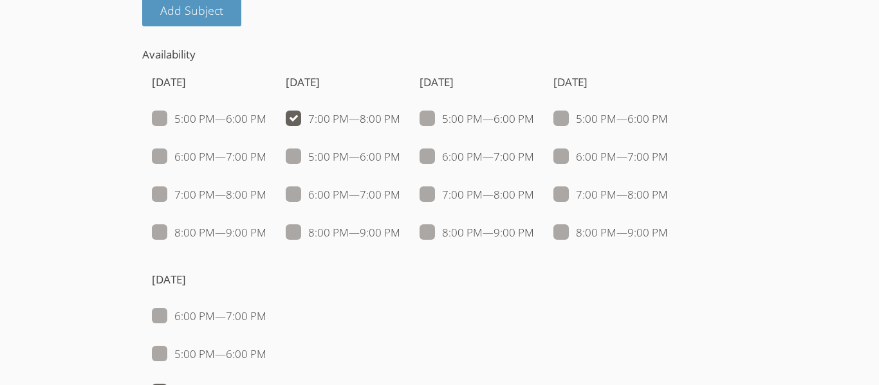
checkbox input "false"
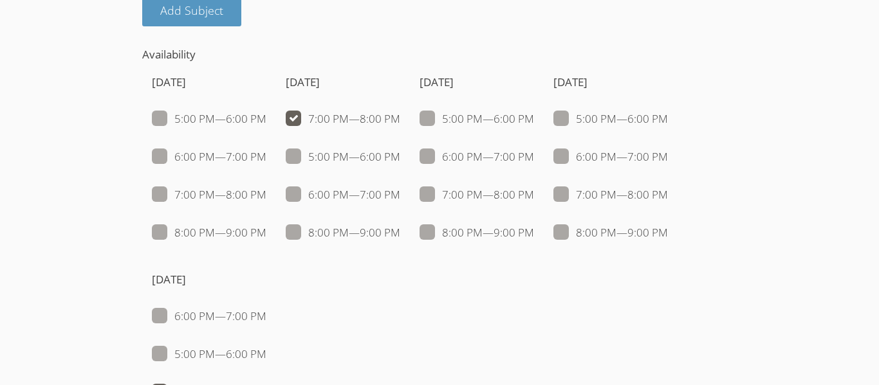
checkbox input "false"
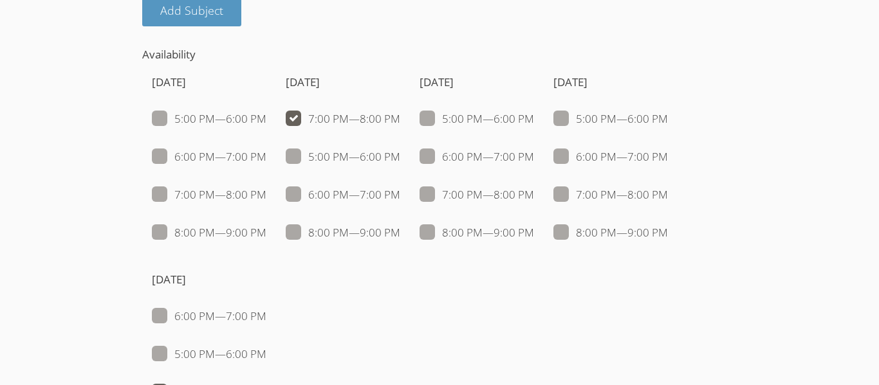
checkbox input "false"
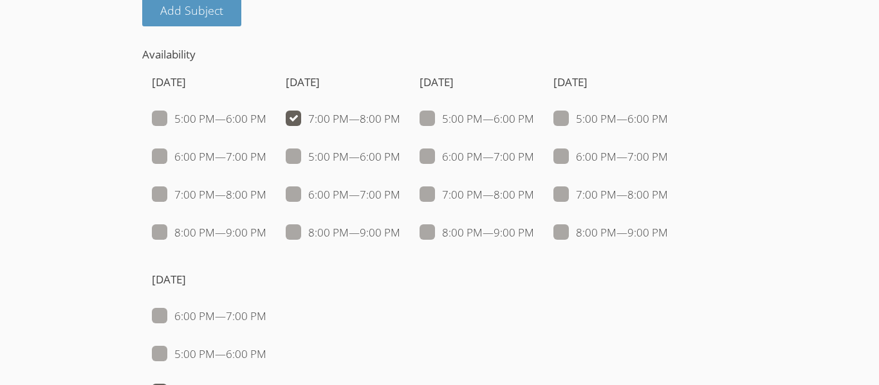
checkbox input "true"
checkbox input "false"
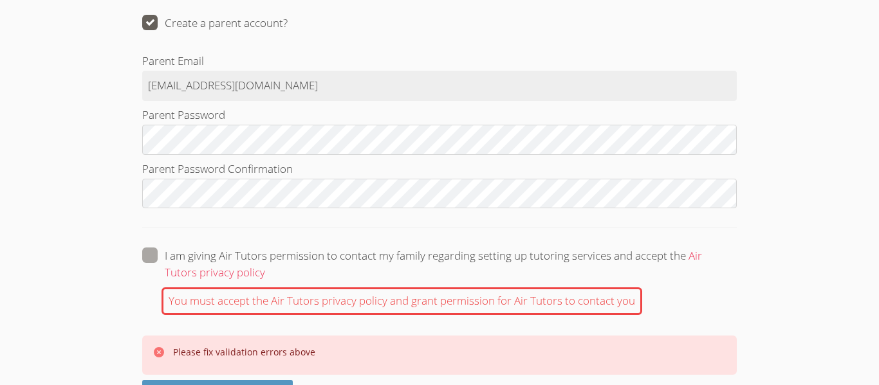
scroll to position [2018, 0]
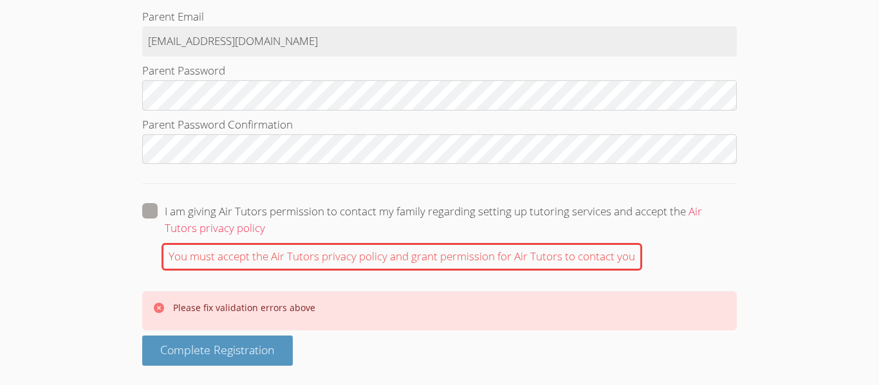
click at [265, 221] on span at bounding box center [265, 228] width 0 height 15
click at [265, 210] on input "I am giving Air Tutors permission to contact my family regarding setting up tut…" at bounding box center [270, 208] width 11 height 11
checkbox input "true"
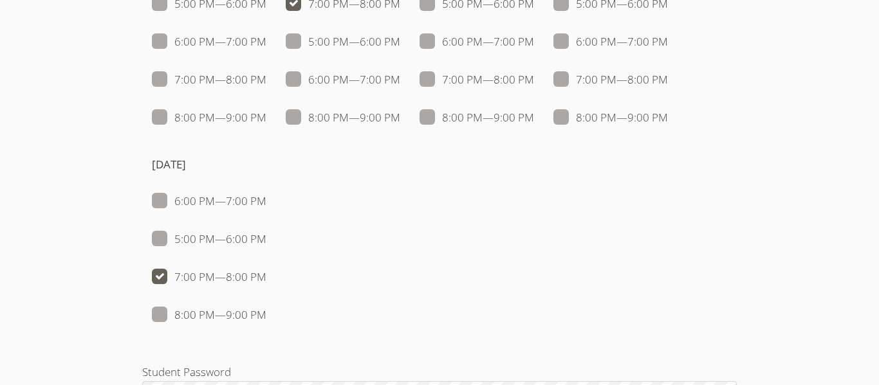
scroll to position [1941, 0]
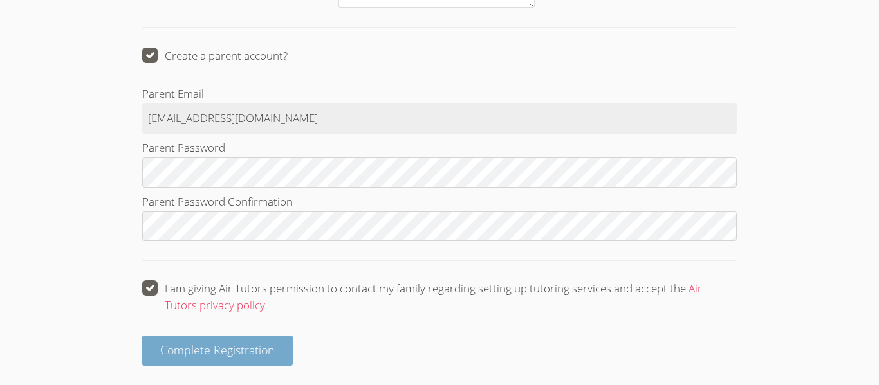
click at [199, 352] on span "Complete Registration" at bounding box center [217, 349] width 115 height 15
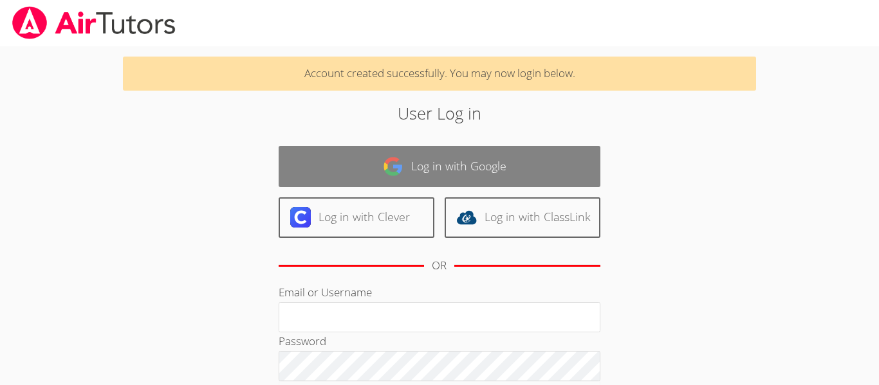
type input "[EMAIL_ADDRESS][DOMAIN_NAME]"
click at [454, 159] on link "Log in with Google" at bounding box center [440, 166] width 322 height 41
